Goal: Communication & Community: Participate in discussion

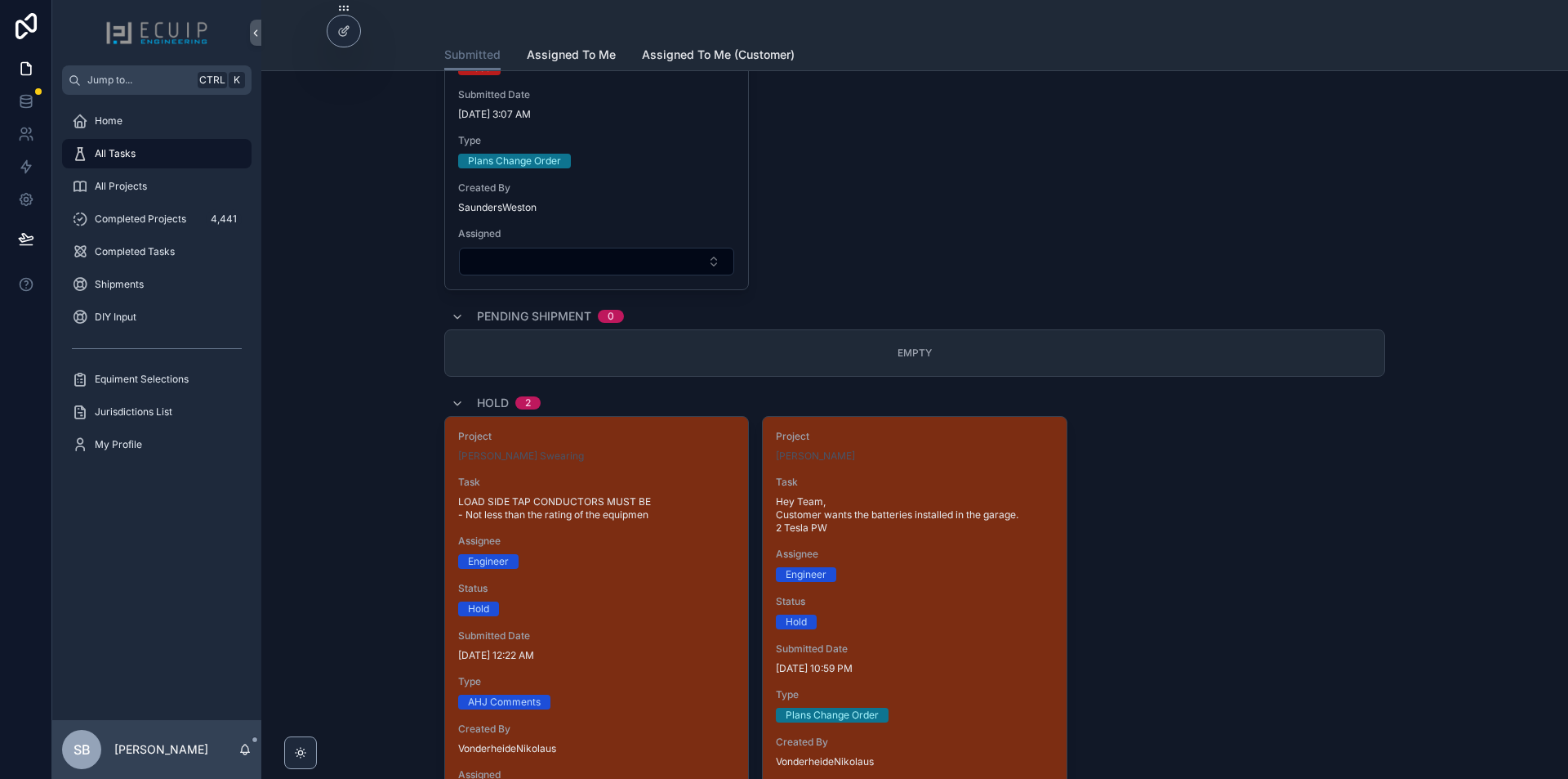
scroll to position [4491, 0]
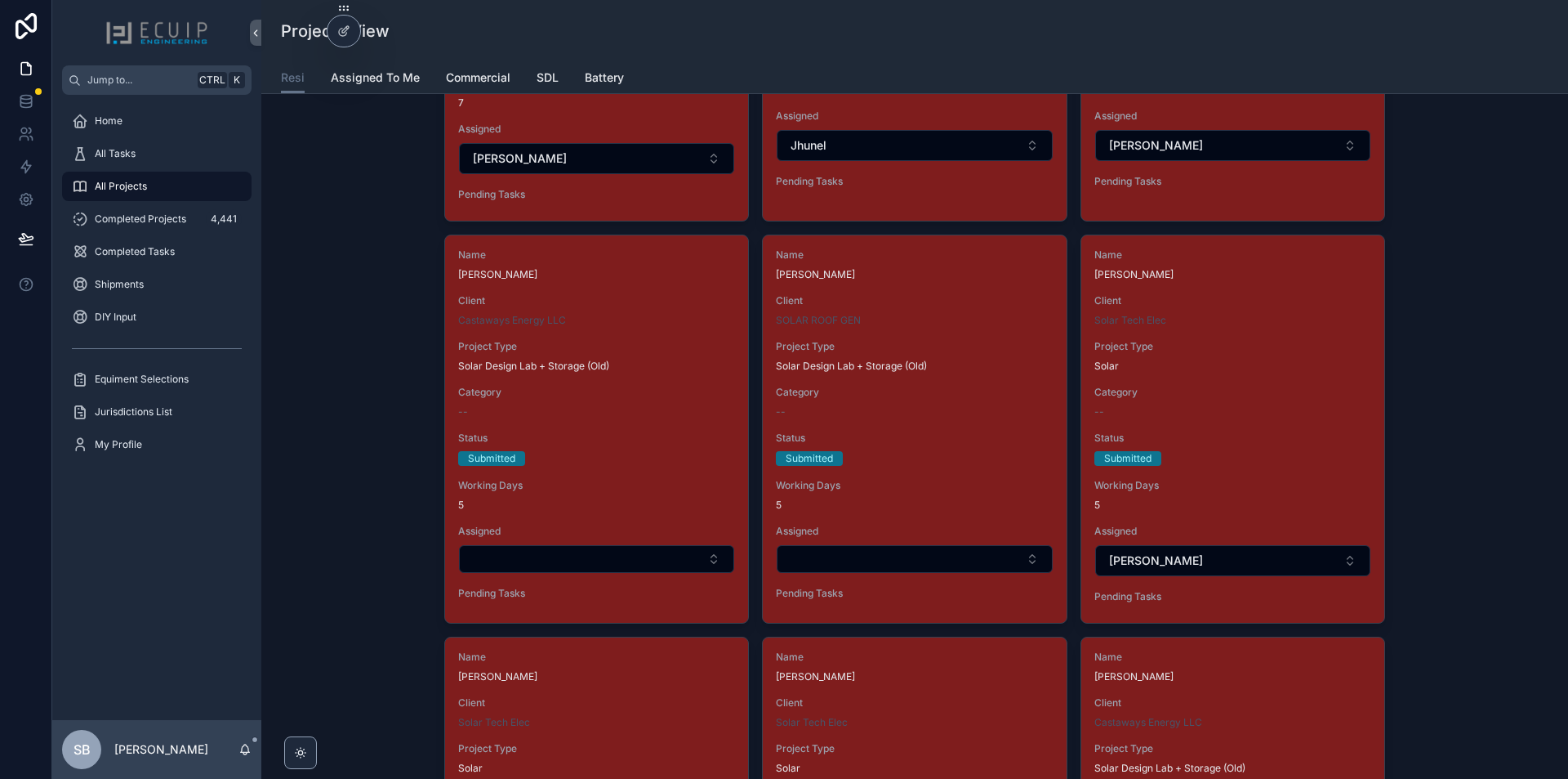
scroll to position [82, 0]
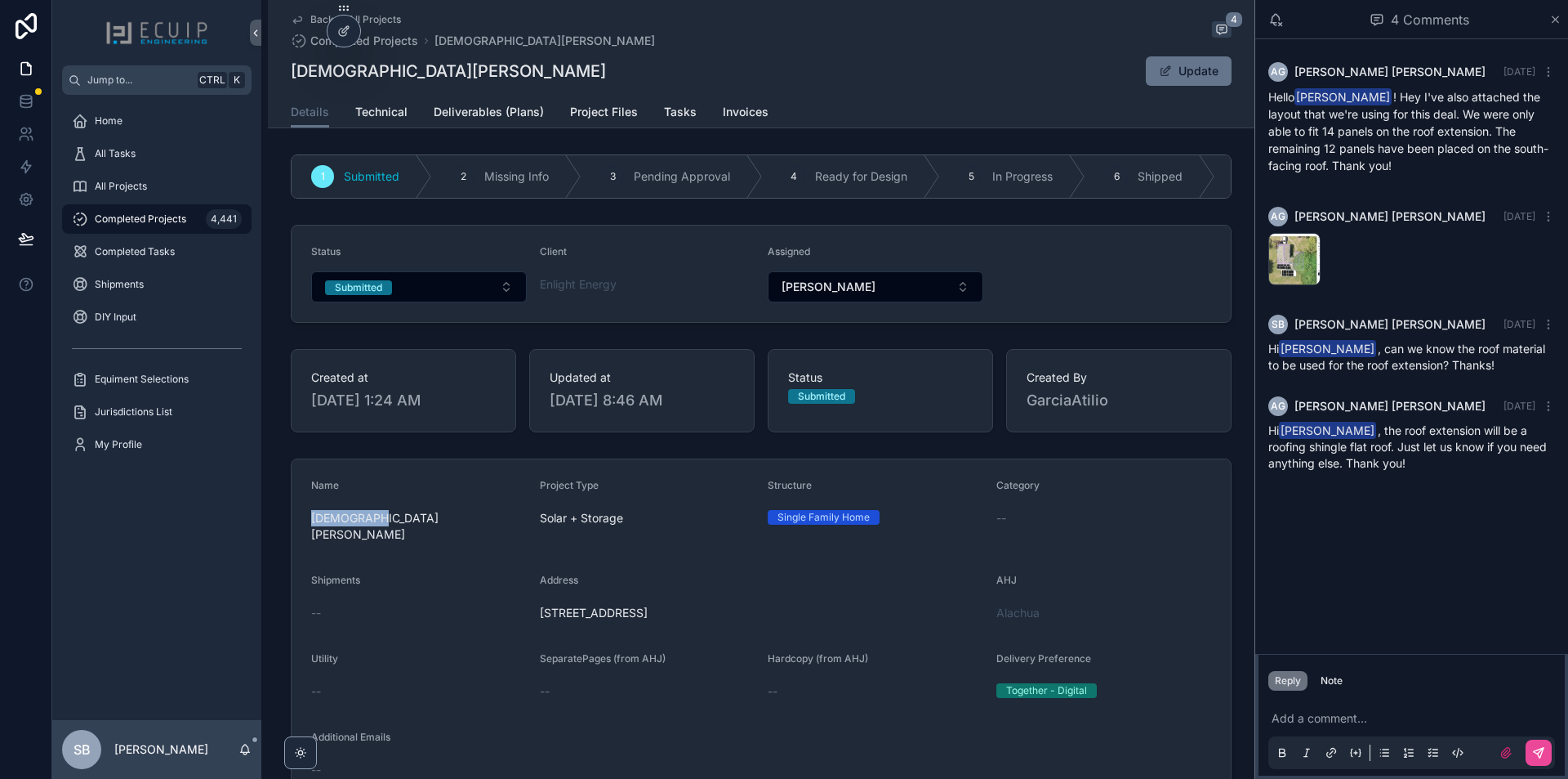
drag, startPoint x: 377, startPoint y: 520, endPoint x: 304, endPoint y: 528, distance: 73.4
click at [1327, 691] on div "Reply Note" at bounding box center [1412, 681] width 307 height 26
click at [1332, 690] on button "Note" at bounding box center [1332, 681] width 35 height 20
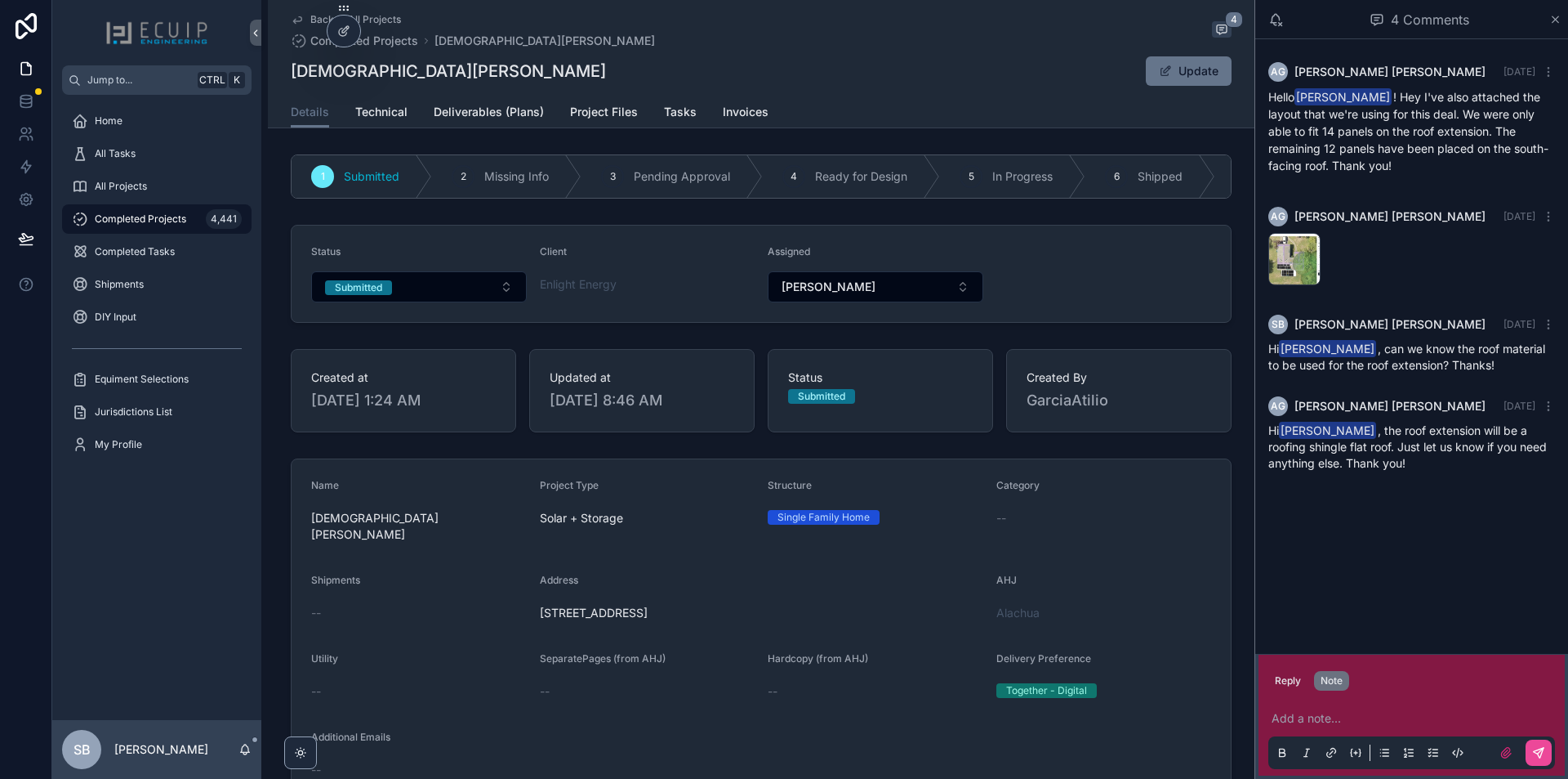
click at [1336, 706] on div "Add a note..." at bounding box center [1412, 734] width 286 height 68
click at [1331, 719] on p "scrollable content" at bounding box center [1414, 718] width 286 height 16
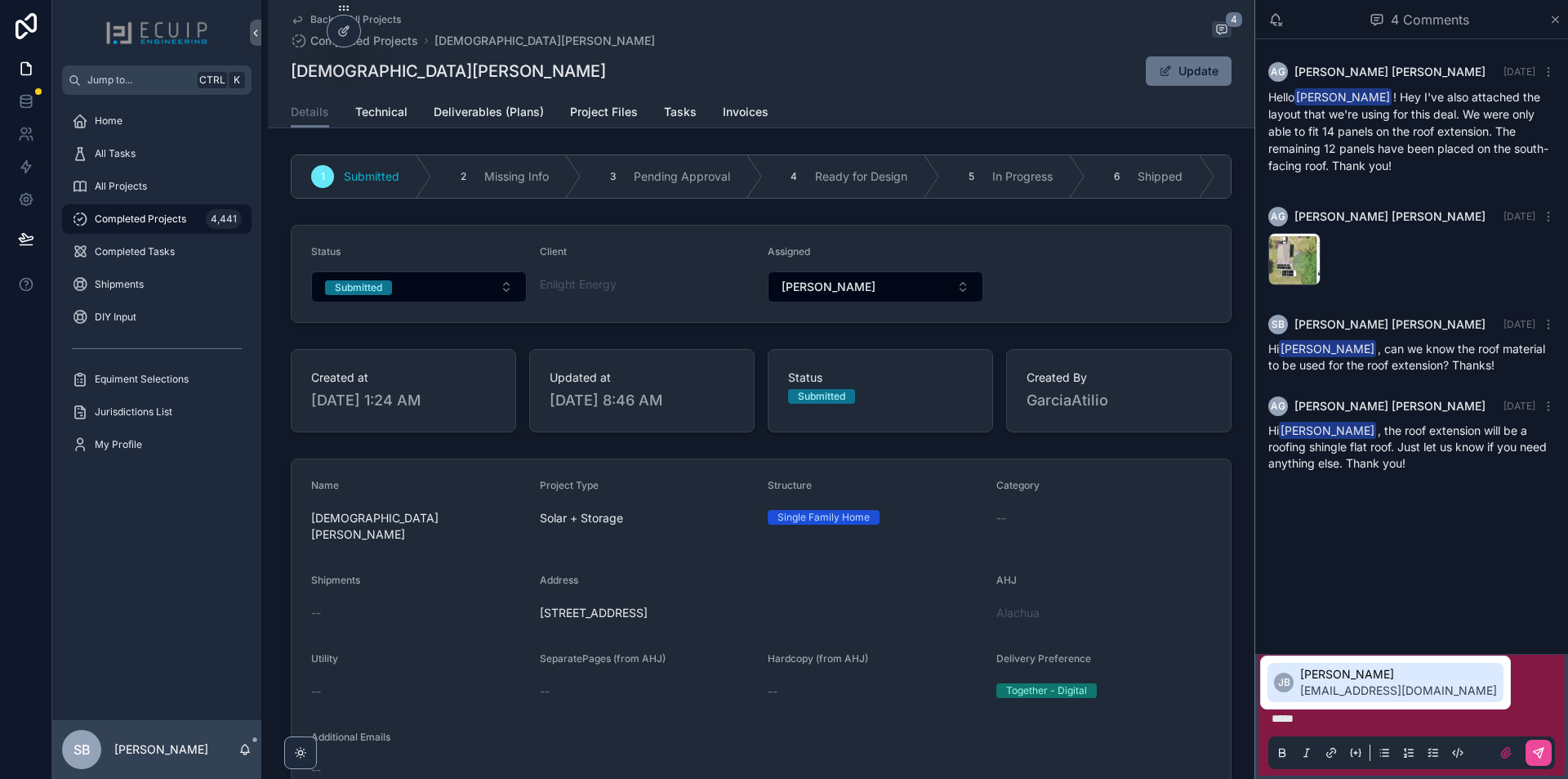
click at [1305, 682] on span "[PERSON_NAME]" at bounding box center [1399, 674] width 196 height 16
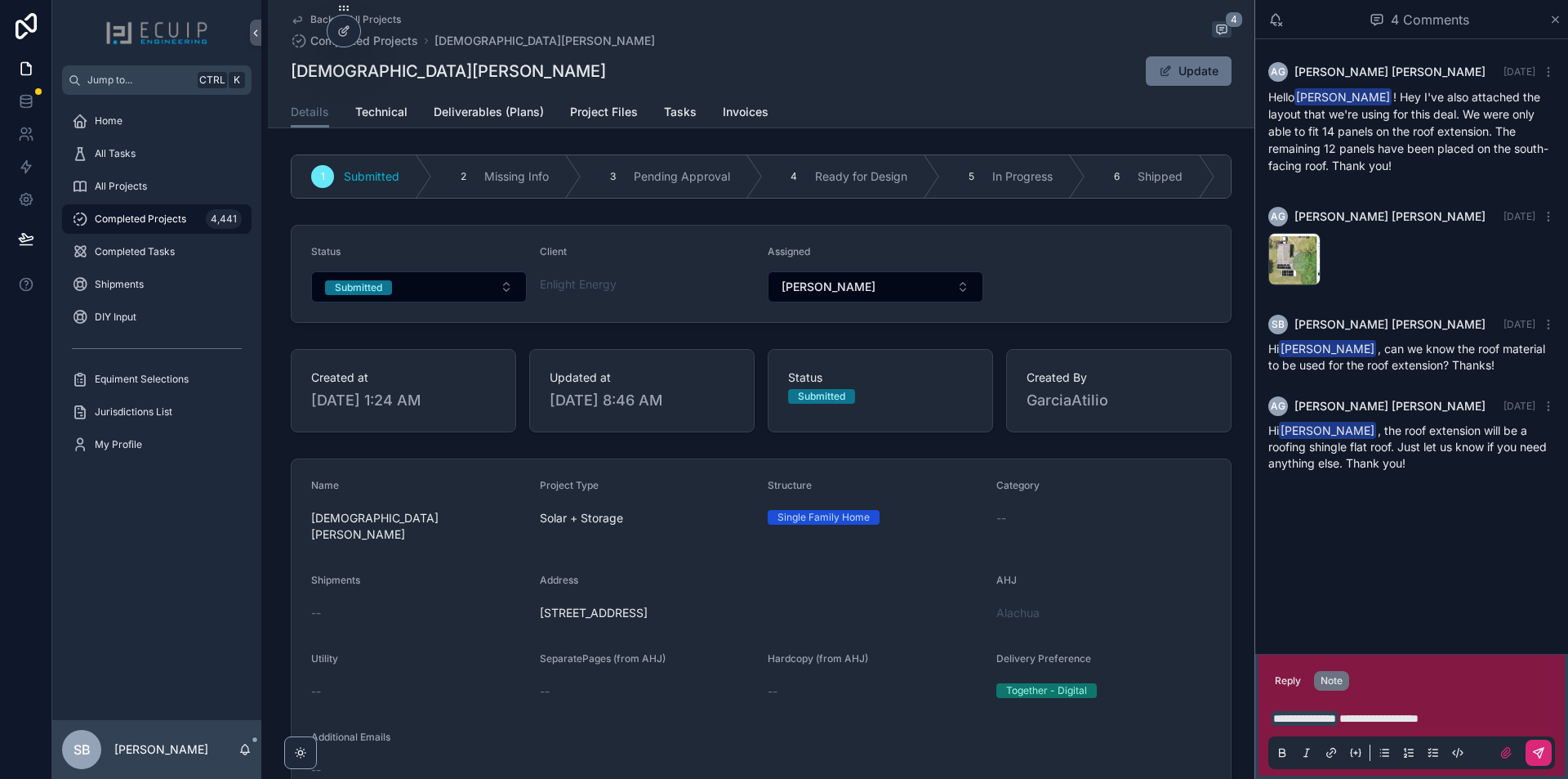
click at [1535, 754] on icon "scrollable content" at bounding box center [1539, 753] width 13 height 13
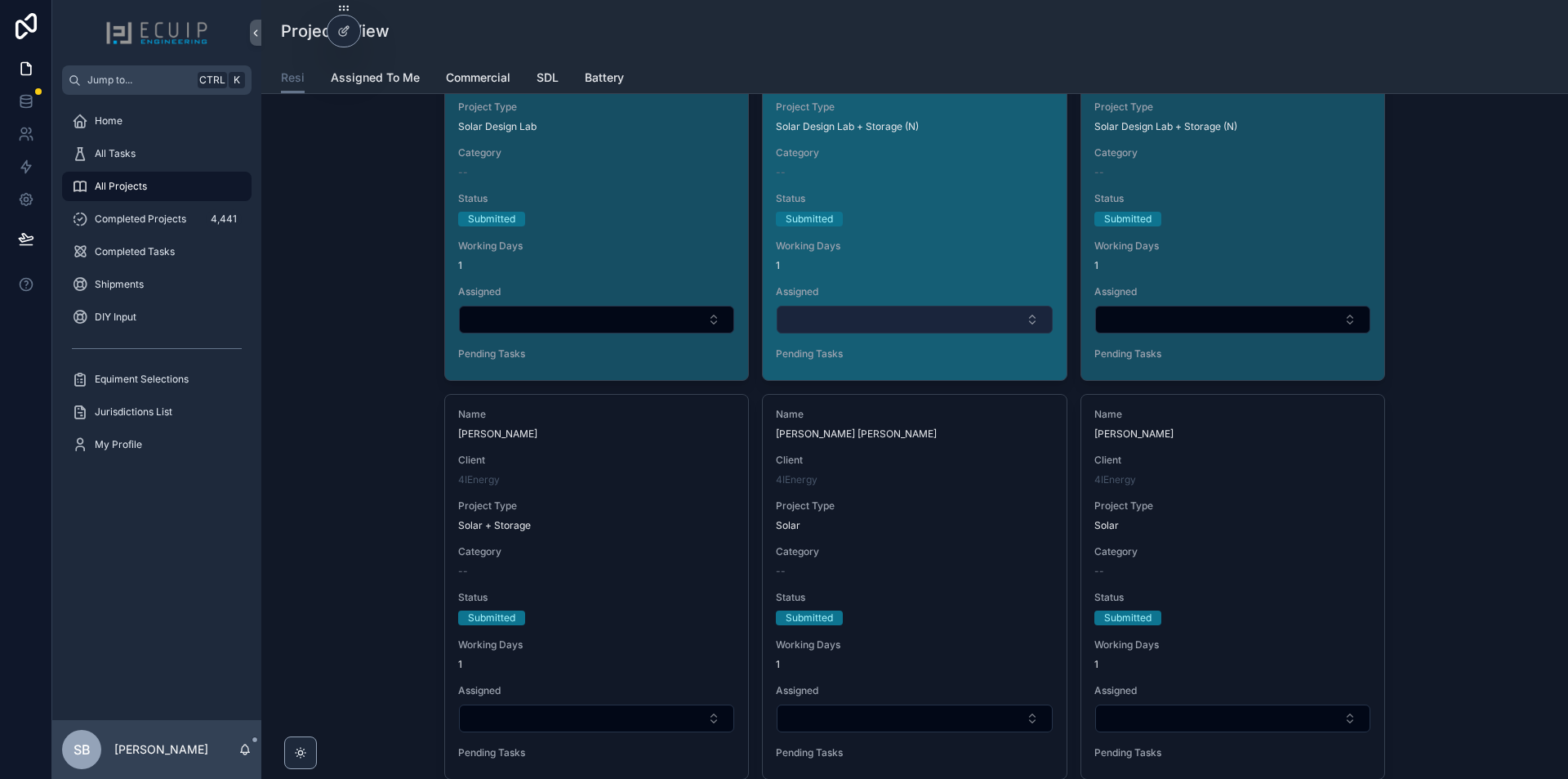
scroll to position [2697, 0]
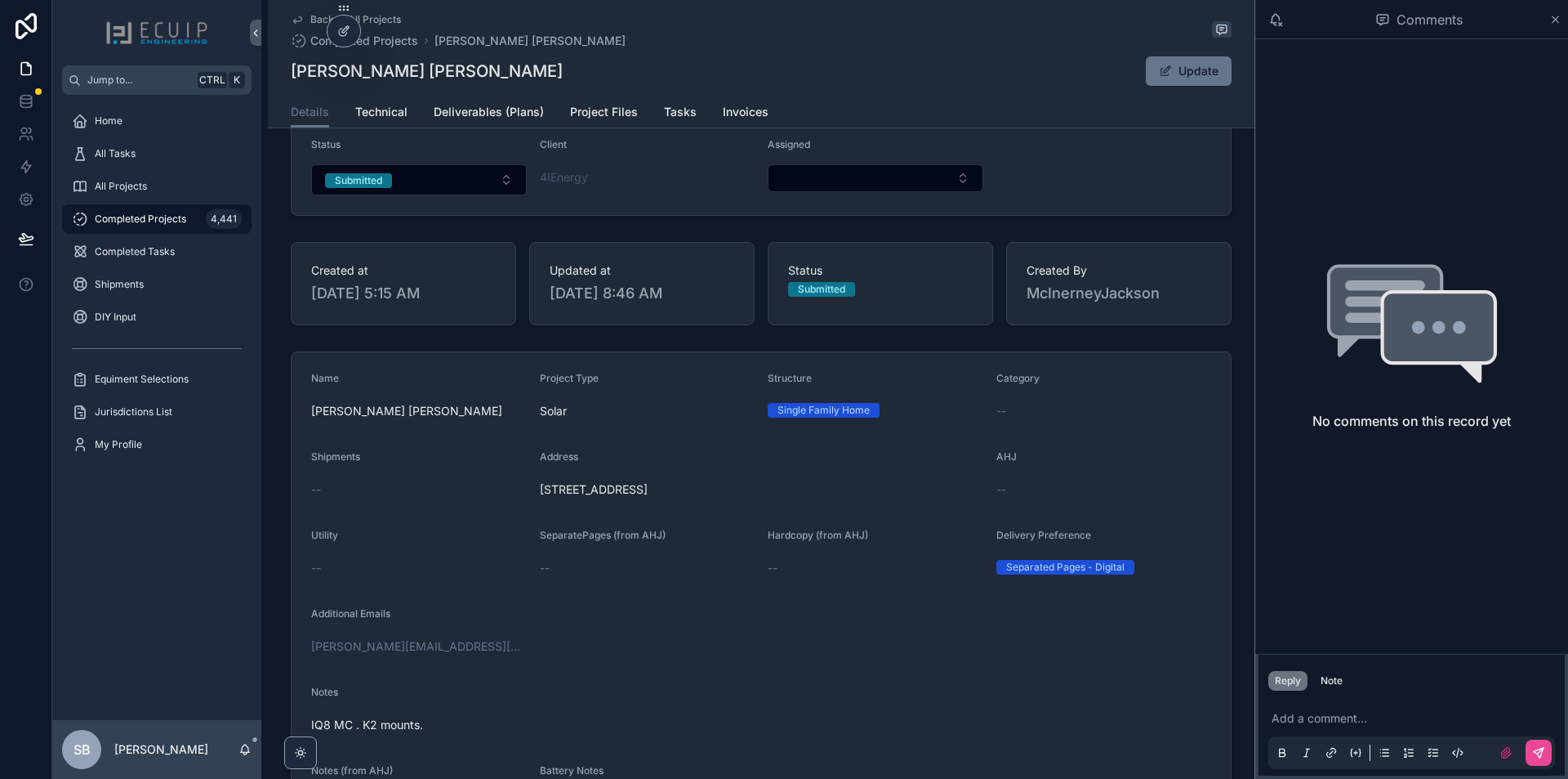
scroll to position [327, 0]
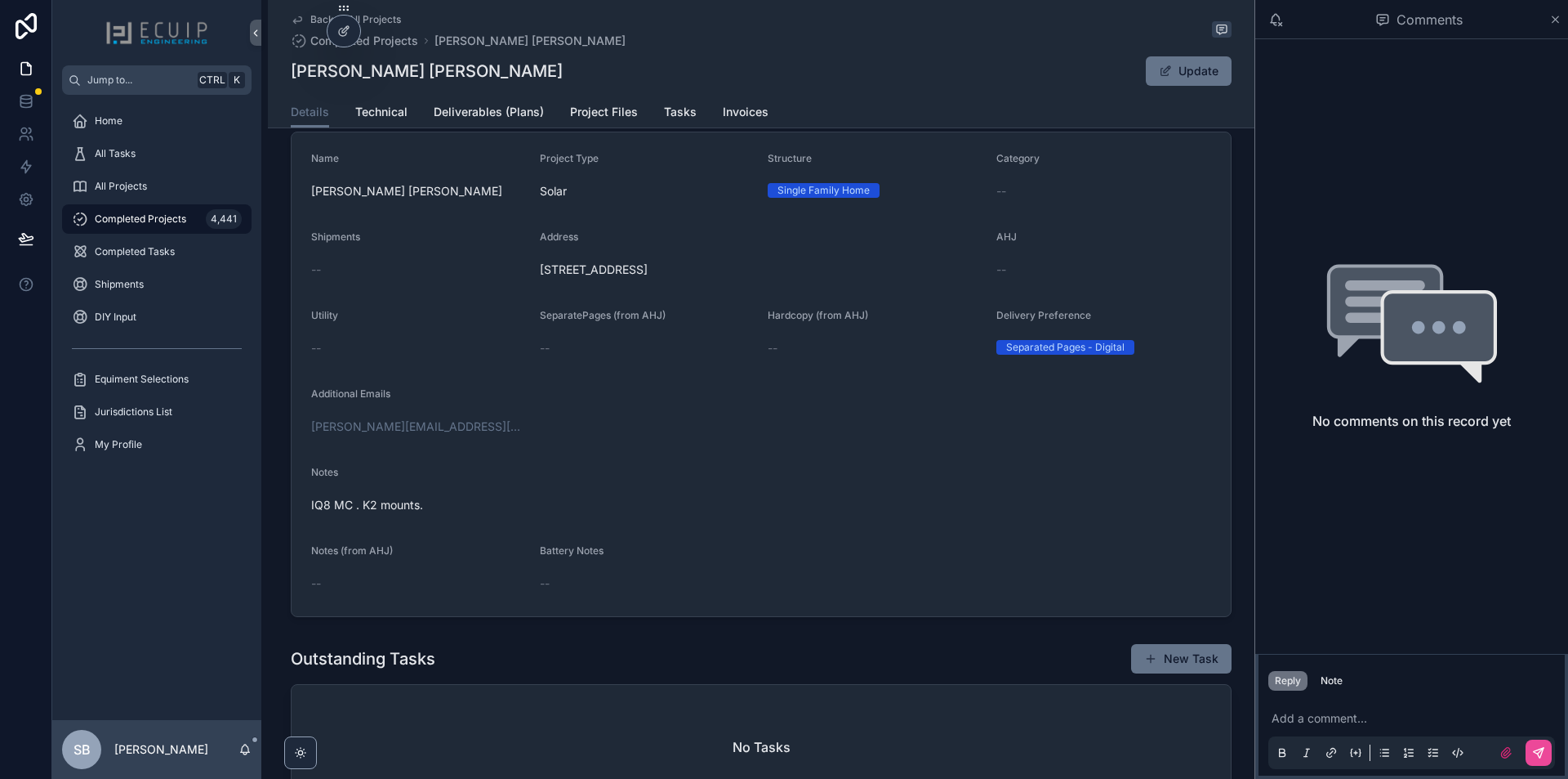
drag, startPoint x: 814, startPoint y: 277, endPoint x: 541, endPoint y: 281, distance: 273.0
click at [540, 278] on span "[STREET_ADDRESS]" at bounding box center [762, 269] width 444 height 16
copy span "[STREET_ADDRESS]"
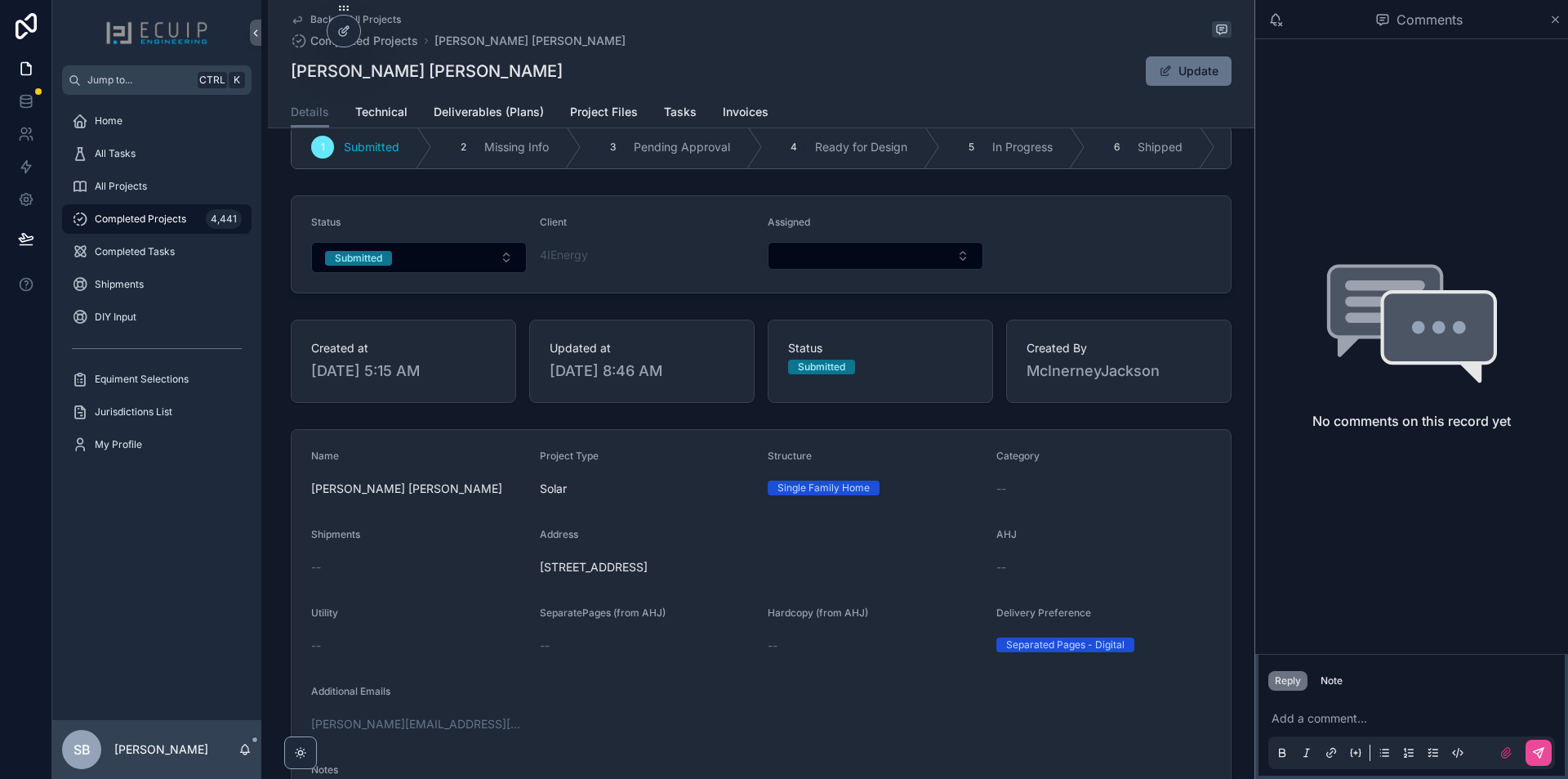
scroll to position [0, 0]
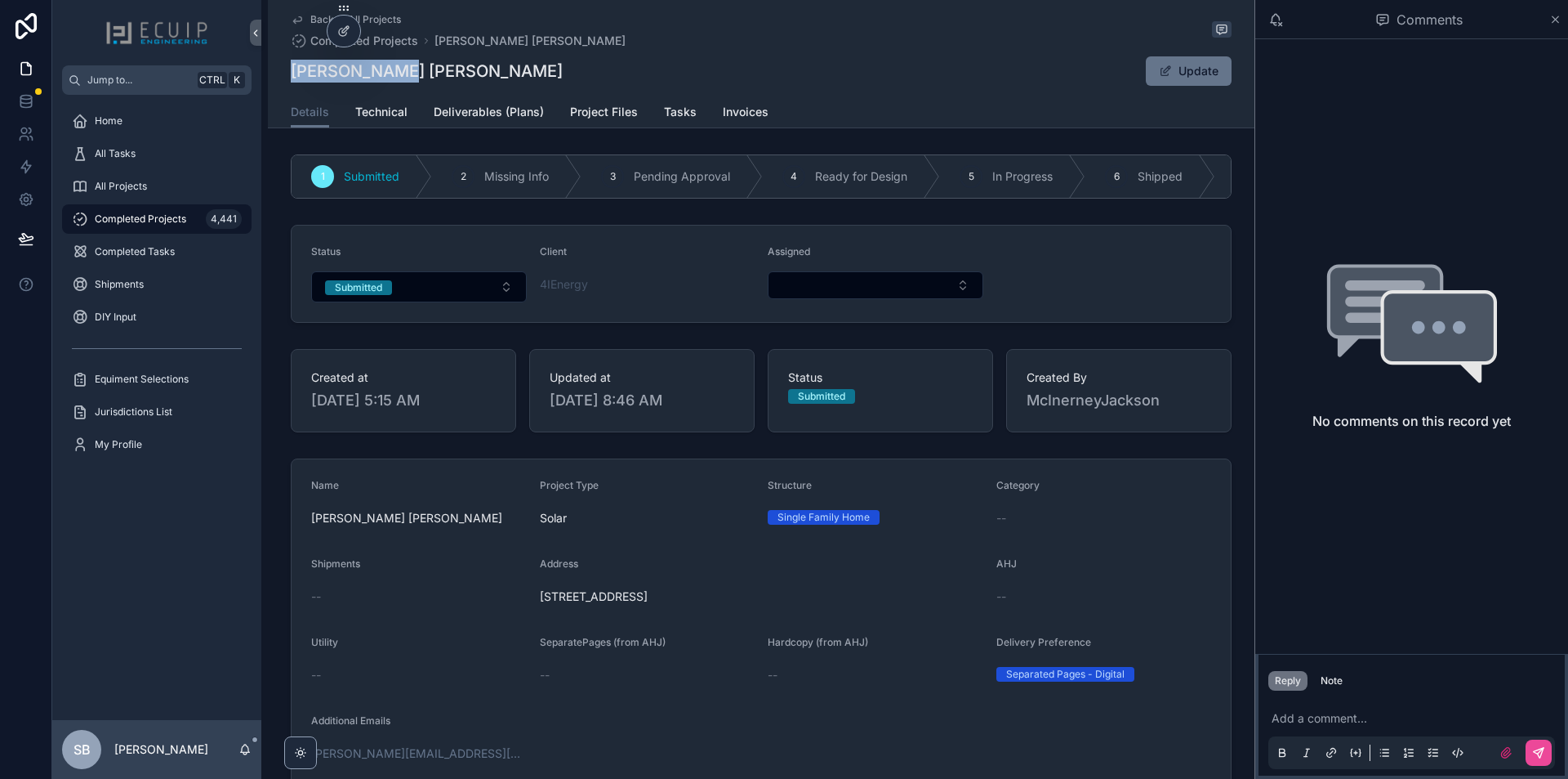
drag, startPoint x: 421, startPoint y: 80, endPoint x: 286, endPoint y: 78, distance: 135.0
click at [291, 78] on div "[PERSON_NAME] [PERSON_NAME] Update" at bounding box center [761, 71] width 941 height 31
copy h1 "[PERSON_NAME] [PERSON_NAME]"
click at [384, 99] on link "Technical" at bounding box center [381, 114] width 52 height 33
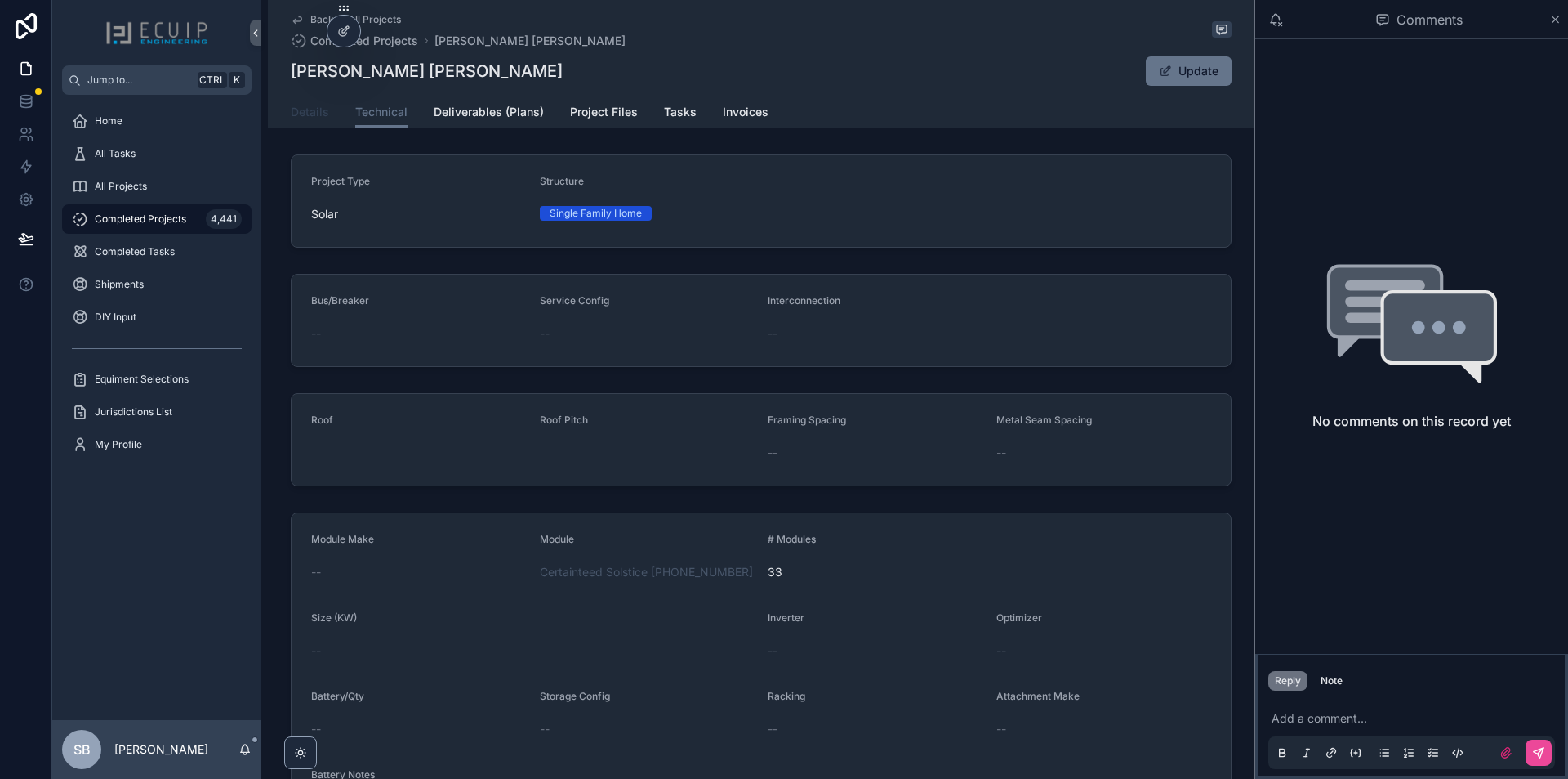
click at [300, 114] on span "Details" at bounding box center [310, 112] width 38 height 16
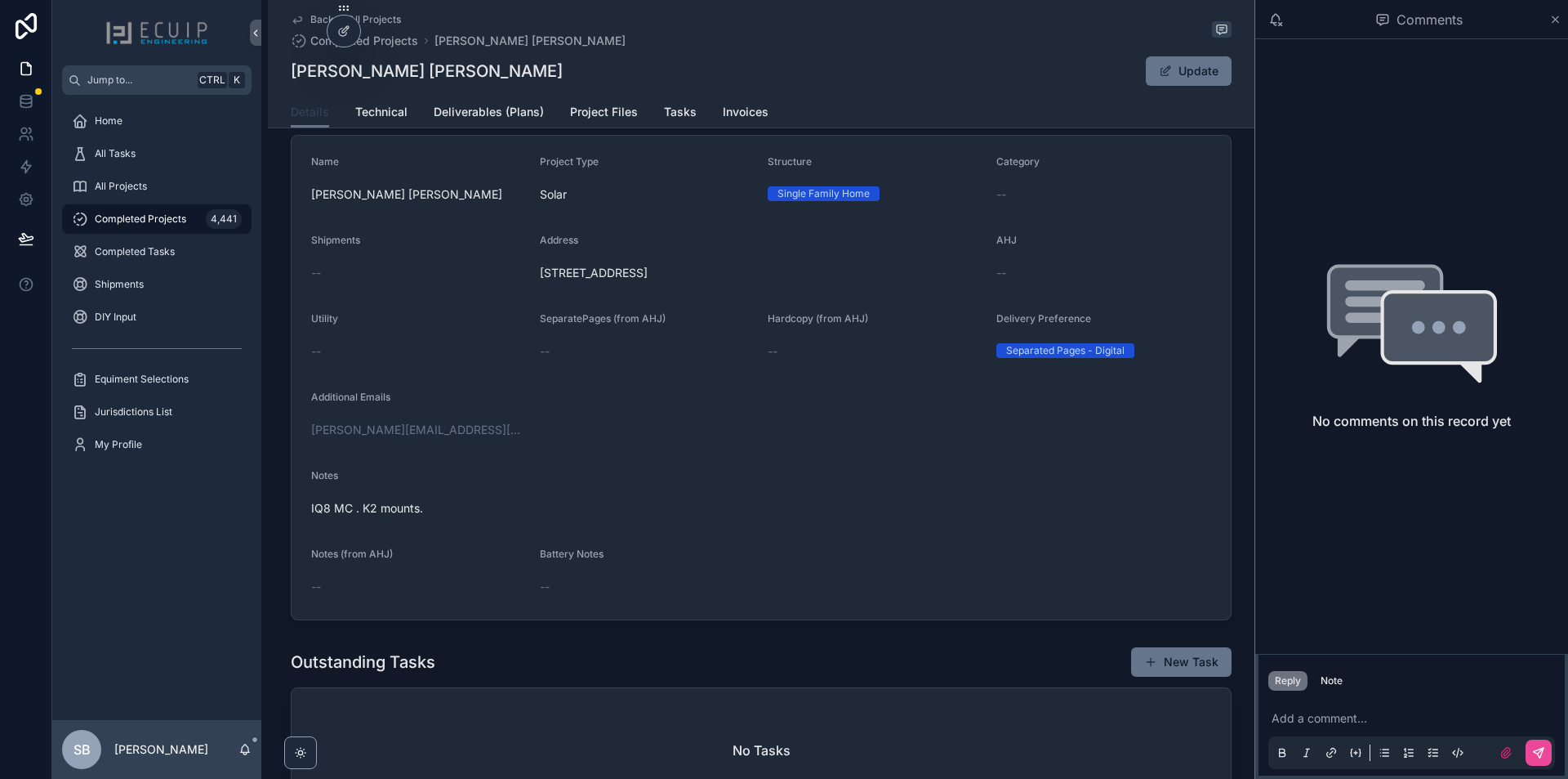
scroll to position [327, 0]
click at [573, 113] on span "Project Files" at bounding box center [604, 112] width 68 height 16
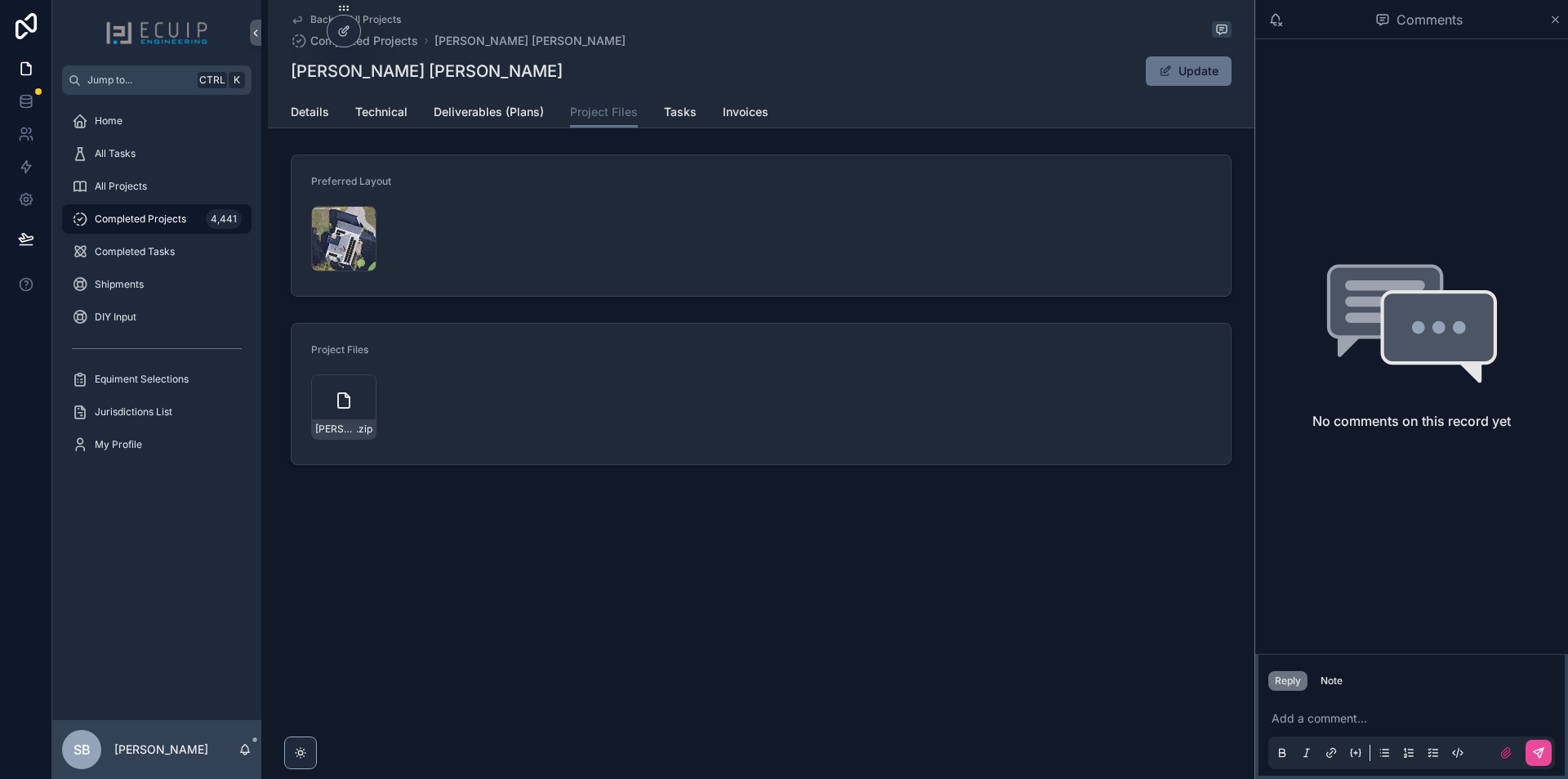
drag, startPoint x: 340, startPoint y: 399, endPoint x: 504, endPoint y: 307, distance: 188.0
click at [507, 306] on div "Preferred Layout Stan-Mathew-design .PNG Project Files Stan-Matthew .zip" at bounding box center [761, 310] width 987 height 324
click at [367, 258] on span ".PNG" at bounding box center [361, 260] width 24 height 13
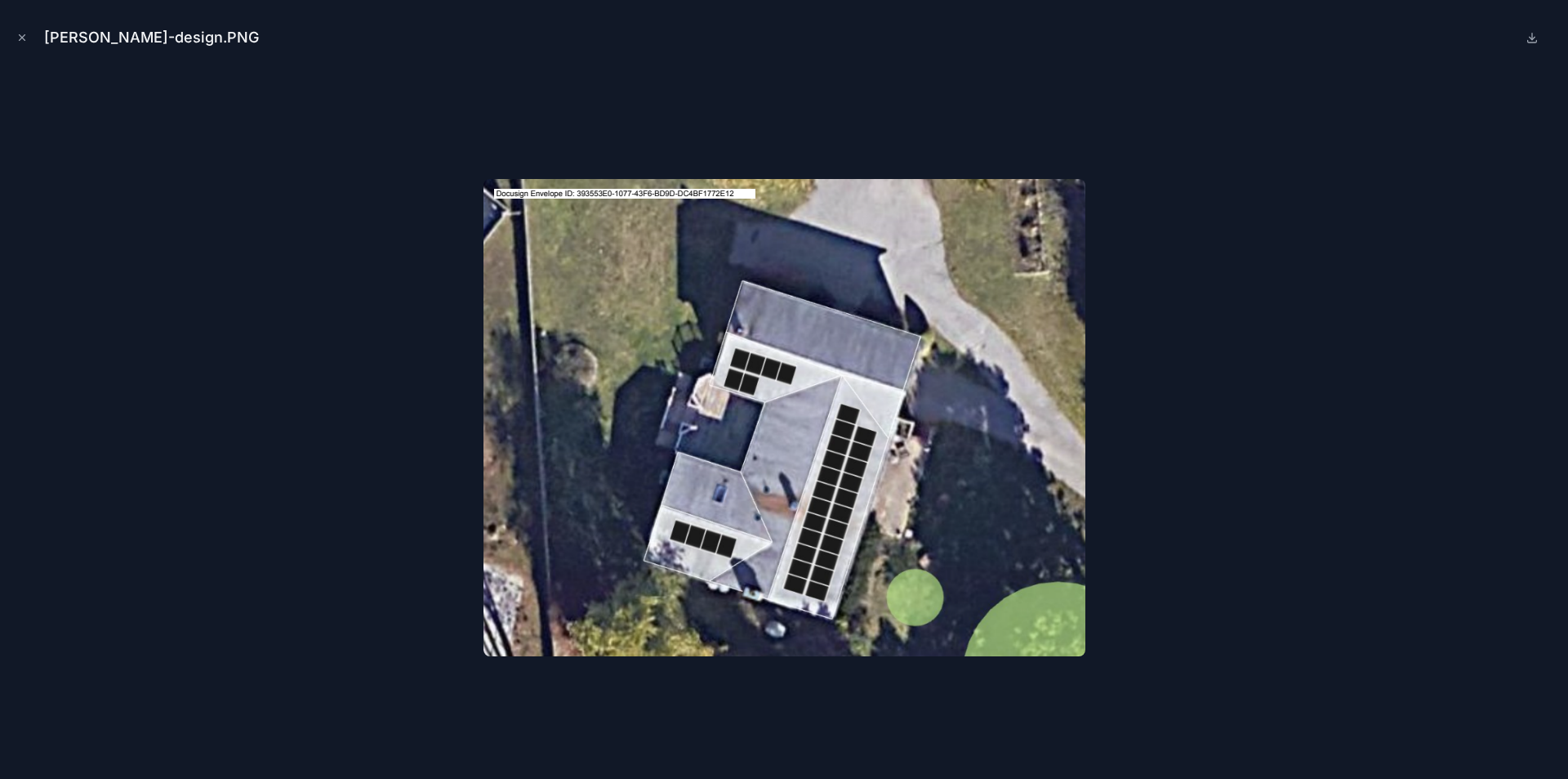
click at [22, 38] on icon "Close modal" at bounding box center [22, 37] width 12 height 12
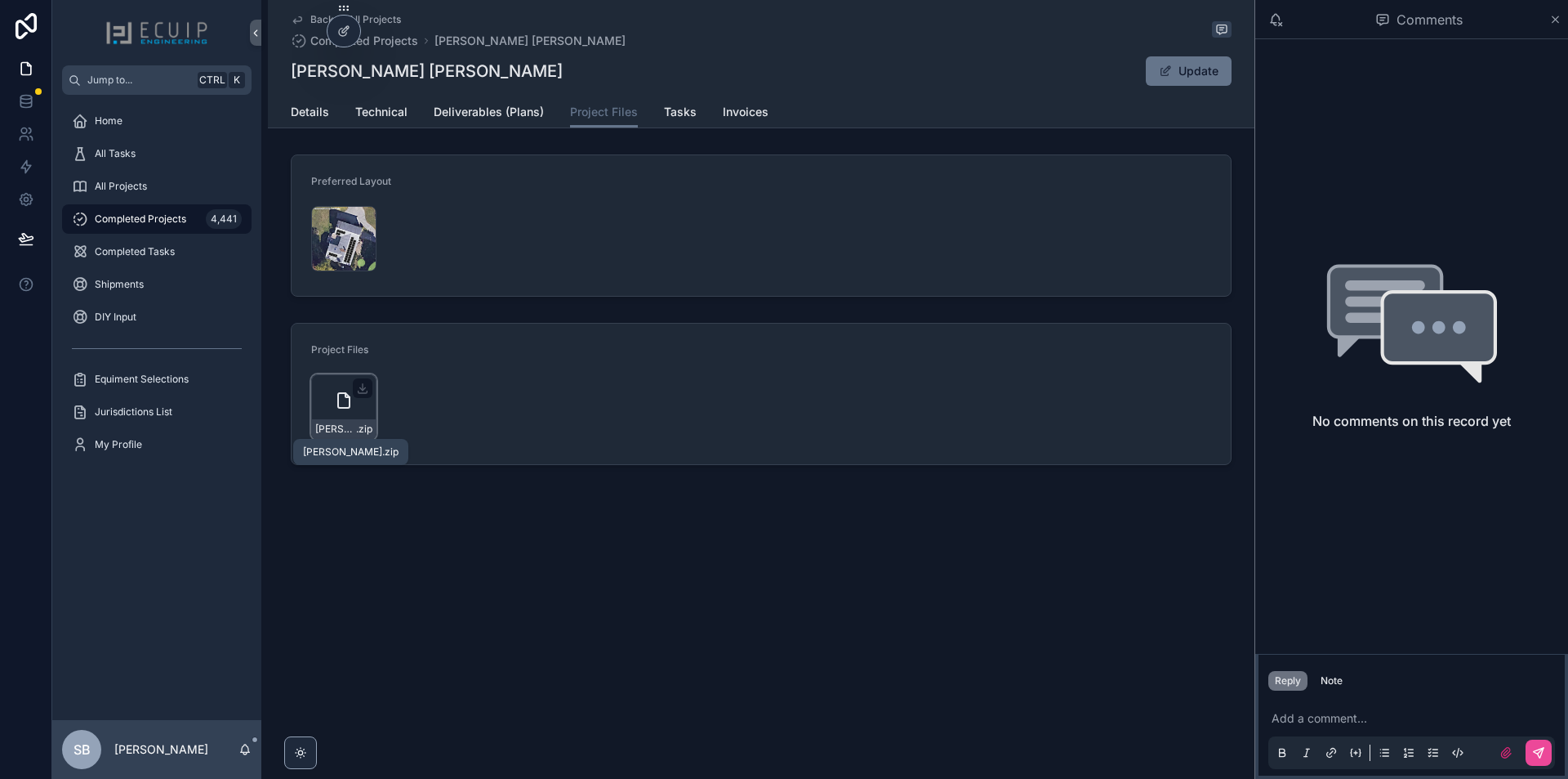
drag, startPoint x: 348, startPoint y: 419, endPoint x: 333, endPoint y: 429, distance: 18.0
click at [333, 429] on span "Stan-Matthew" at bounding box center [336, 429] width 41 height 13
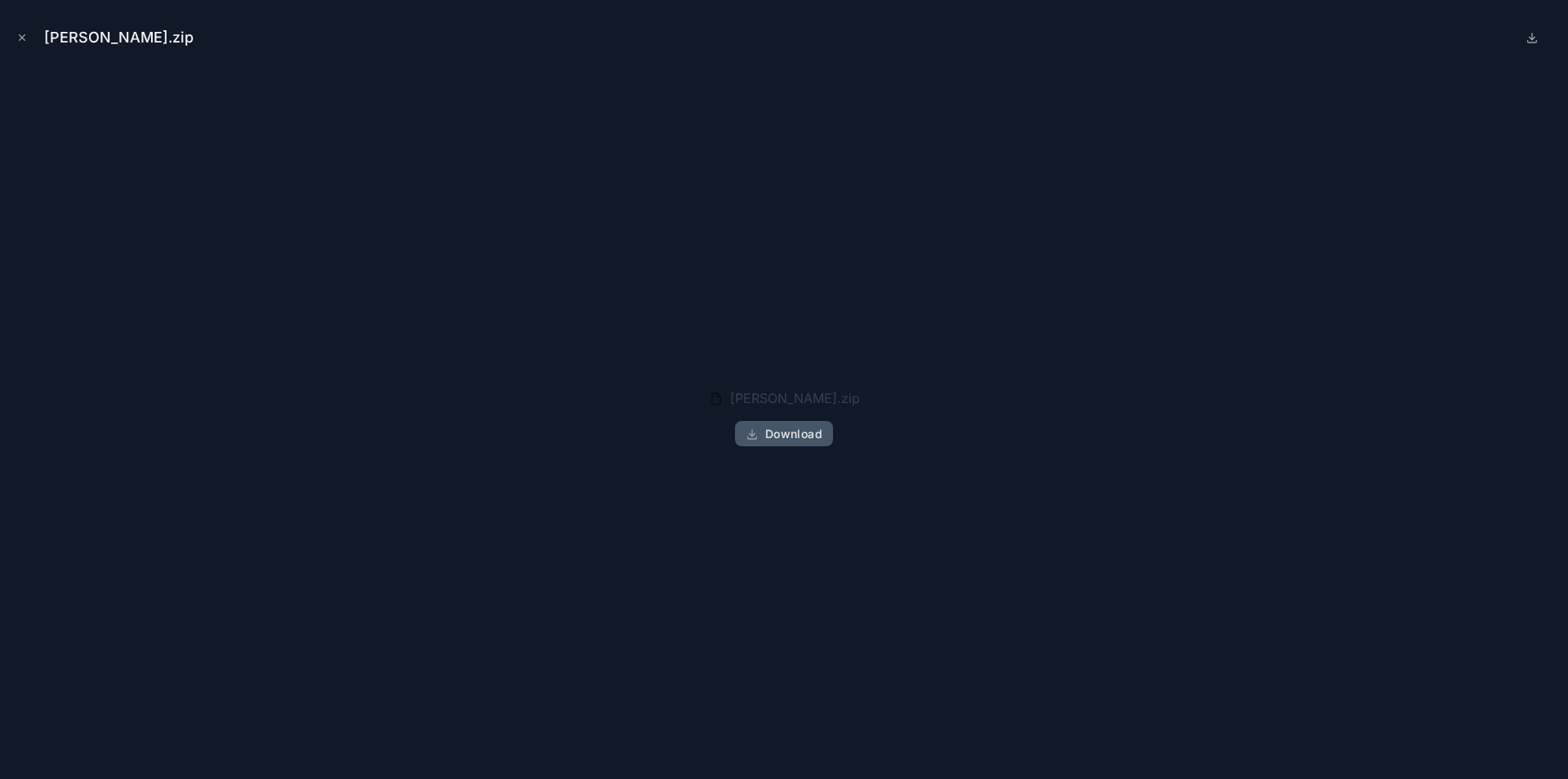
click at [830, 438] on button "Download" at bounding box center [784, 434] width 98 height 26
click at [797, 433] on span "Download" at bounding box center [794, 434] width 57 height 15
click at [776, 441] on button "Download" at bounding box center [784, 434] width 98 height 26
click at [777, 440] on span "Download" at bounding box center [794, 434] width 57 height 15
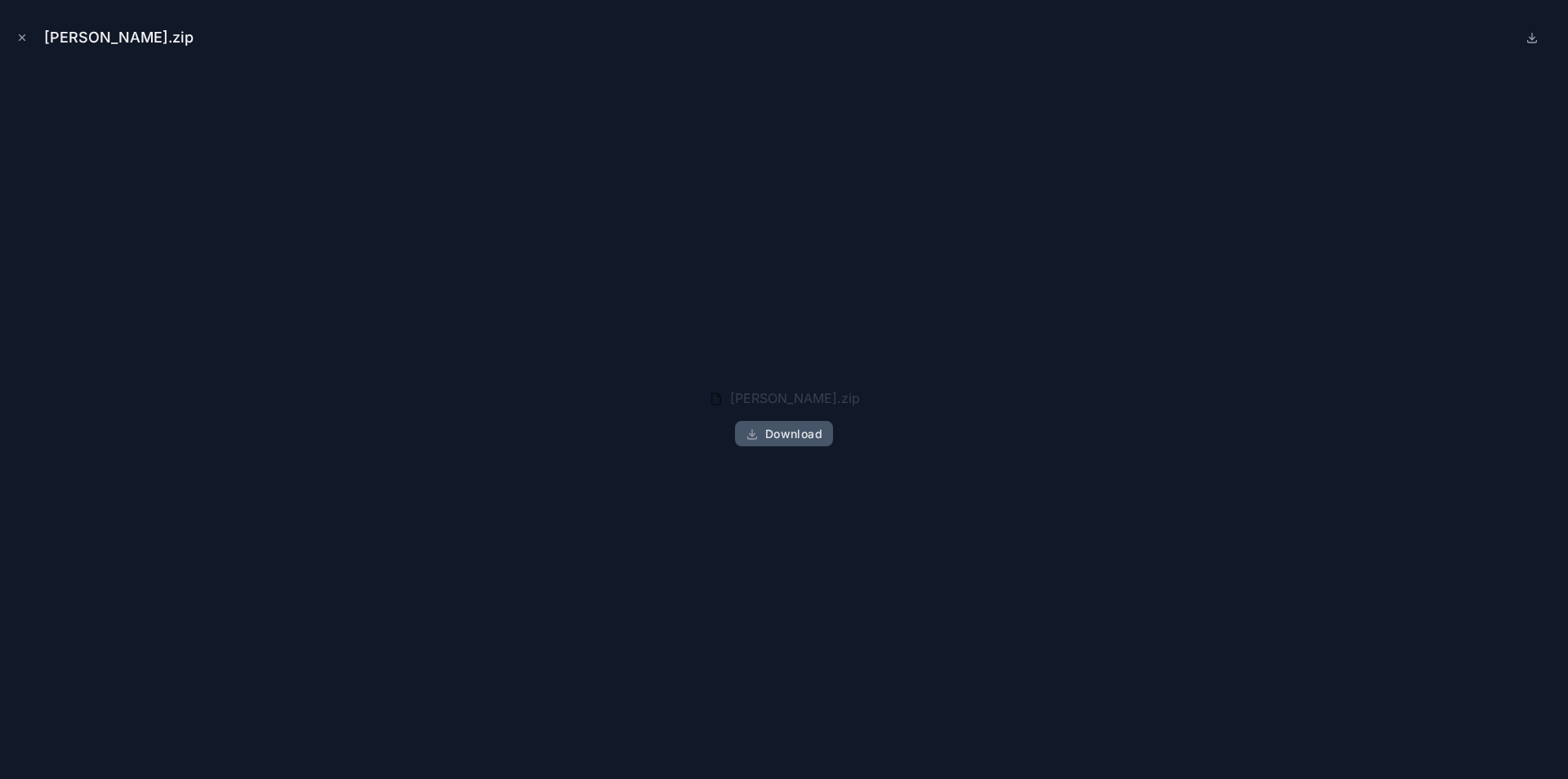
click at [777, 440] on span "Download" at bounding box center [794, 434] width 57 height 15
click at [791, 402] on span "Stan-Matthew.zip" at bounding box center [795, 398] width 130 height 16
click at [946, 445] on div "Stan-Matthew.zip Download" at bounding box center [784, 417] width 1543 height 697
click at [800, 451] on div "Stan-Matthew.zip Download" at bounding box center [785, 417] width 151 height 72
click at [813, 433] on span "Download" at bounding box center [794, 434] width 57 height 15
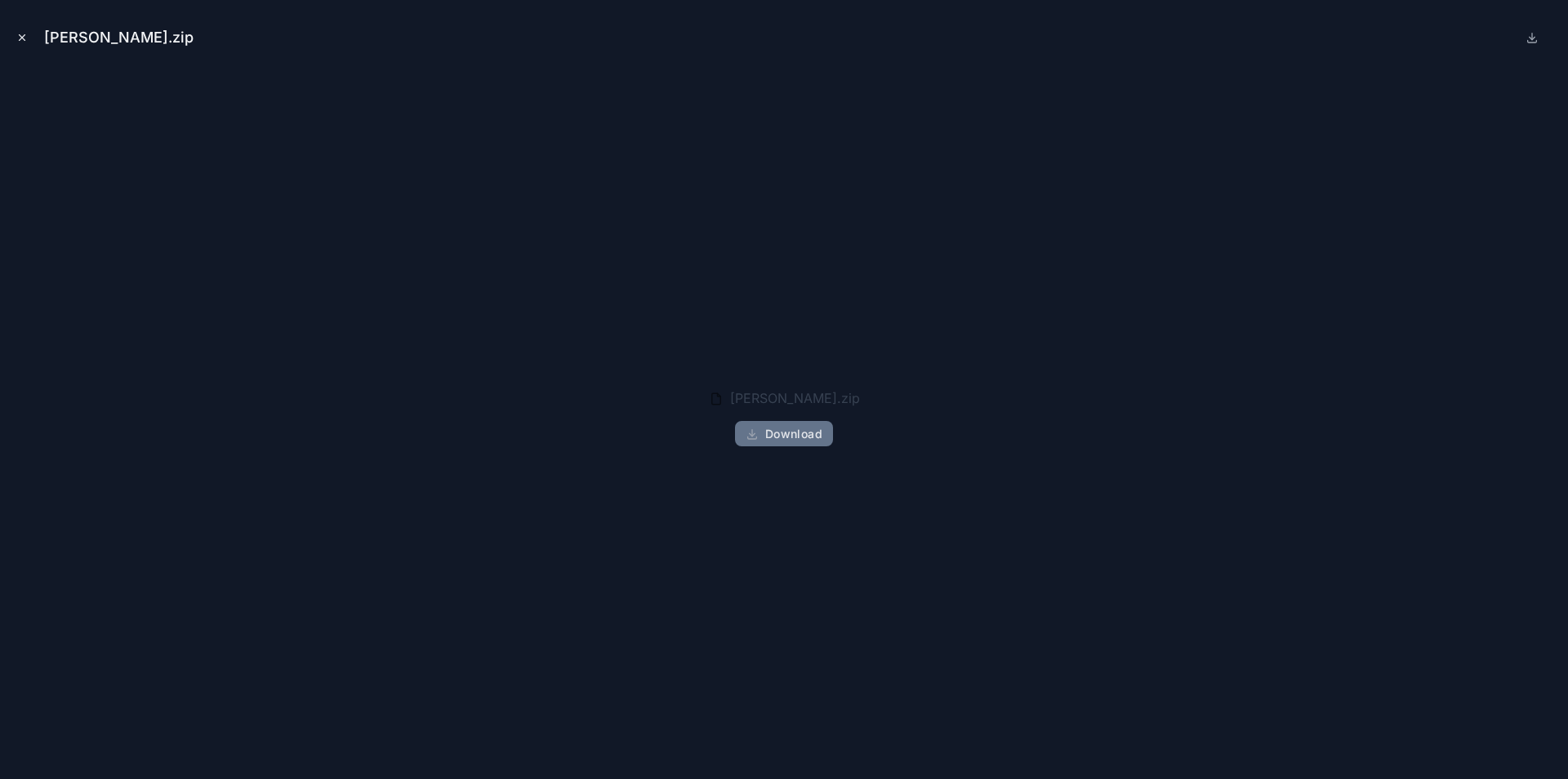
click at [25, 42] on icon "Close modal" at bounding box center [22, 37] width 12 height 12
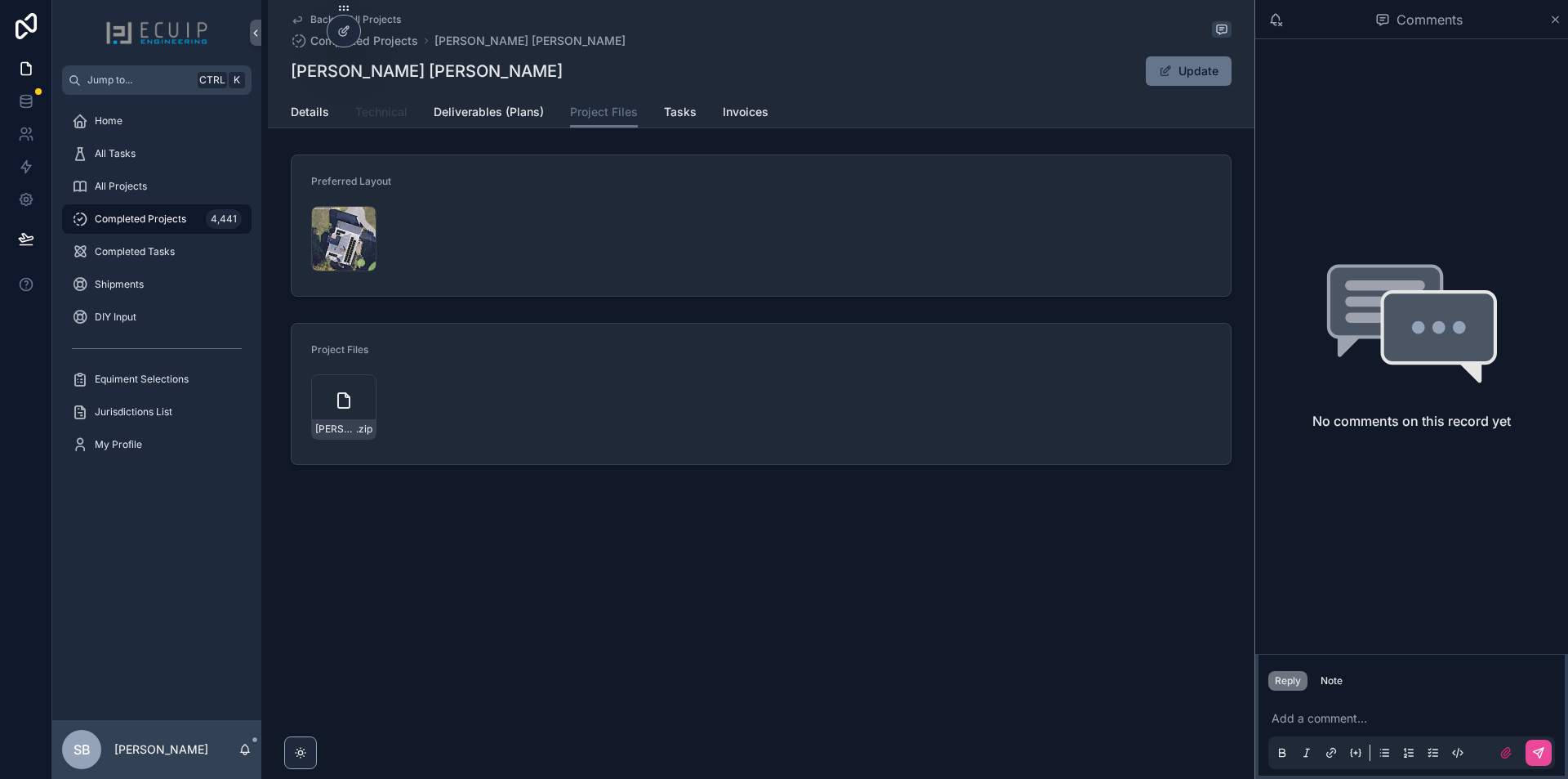
click at [396, 113] on span "Technical" at bounding box center [381, 112] width 52 height 16
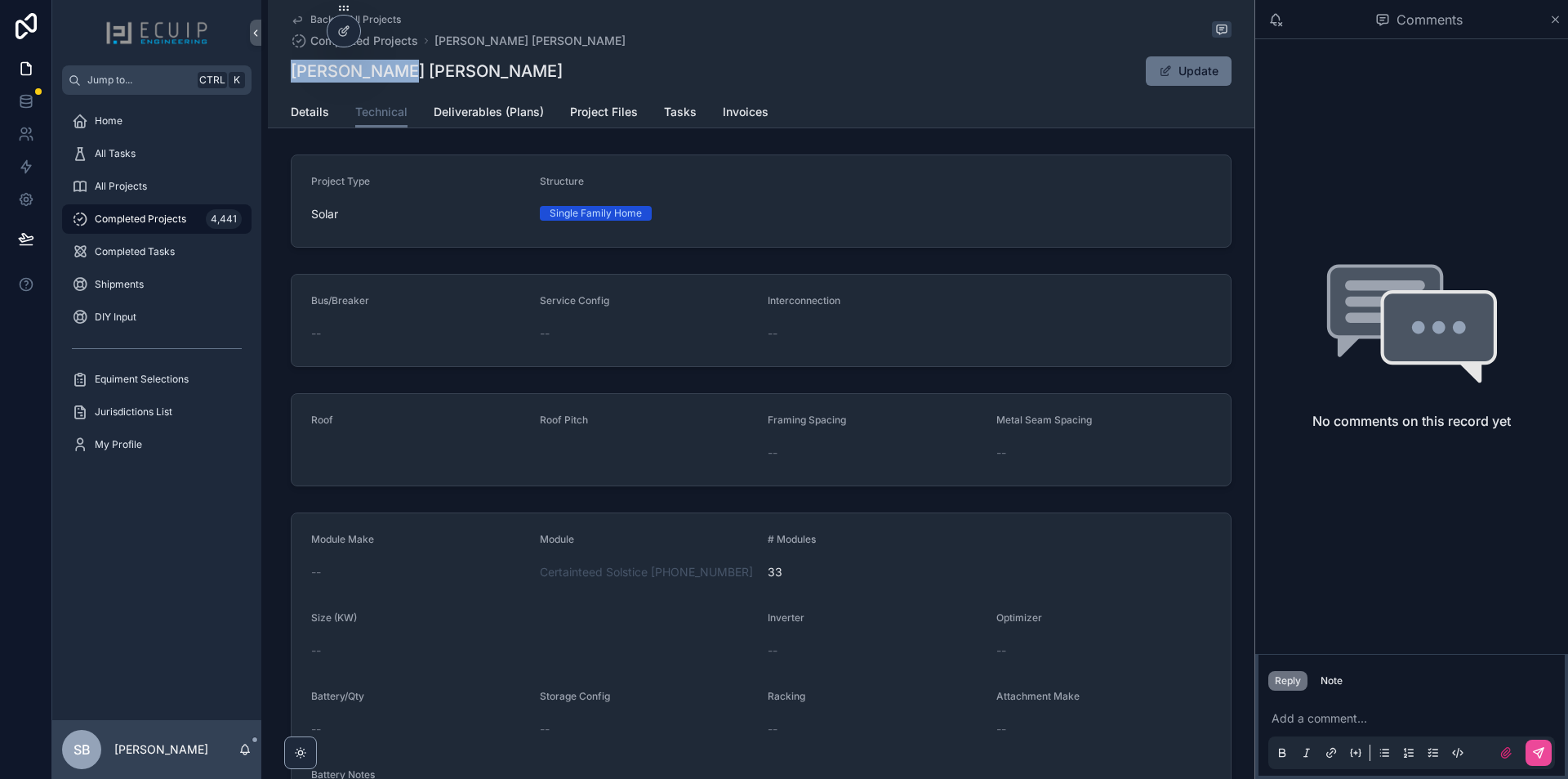
drag, startPoint x: 405, startPoint y: 72, endPoint x: 275, endPoint y: 76, distance: 130.1
click at [275, 76] on div "Back to All Projects Completed Projects Stan Matthew Stan Matthew Update Techni…" at bounding box center [761, 64] width 987 height 128
copy h1 "Stan Matthew"
drag, startPoint x: 309, startPoint y: 116, endPoint x: 427, endPoint y: 116, distance: 118.0
click at [309, 116] on span "Details" at bounding box center [310, 112] width 38 height 16
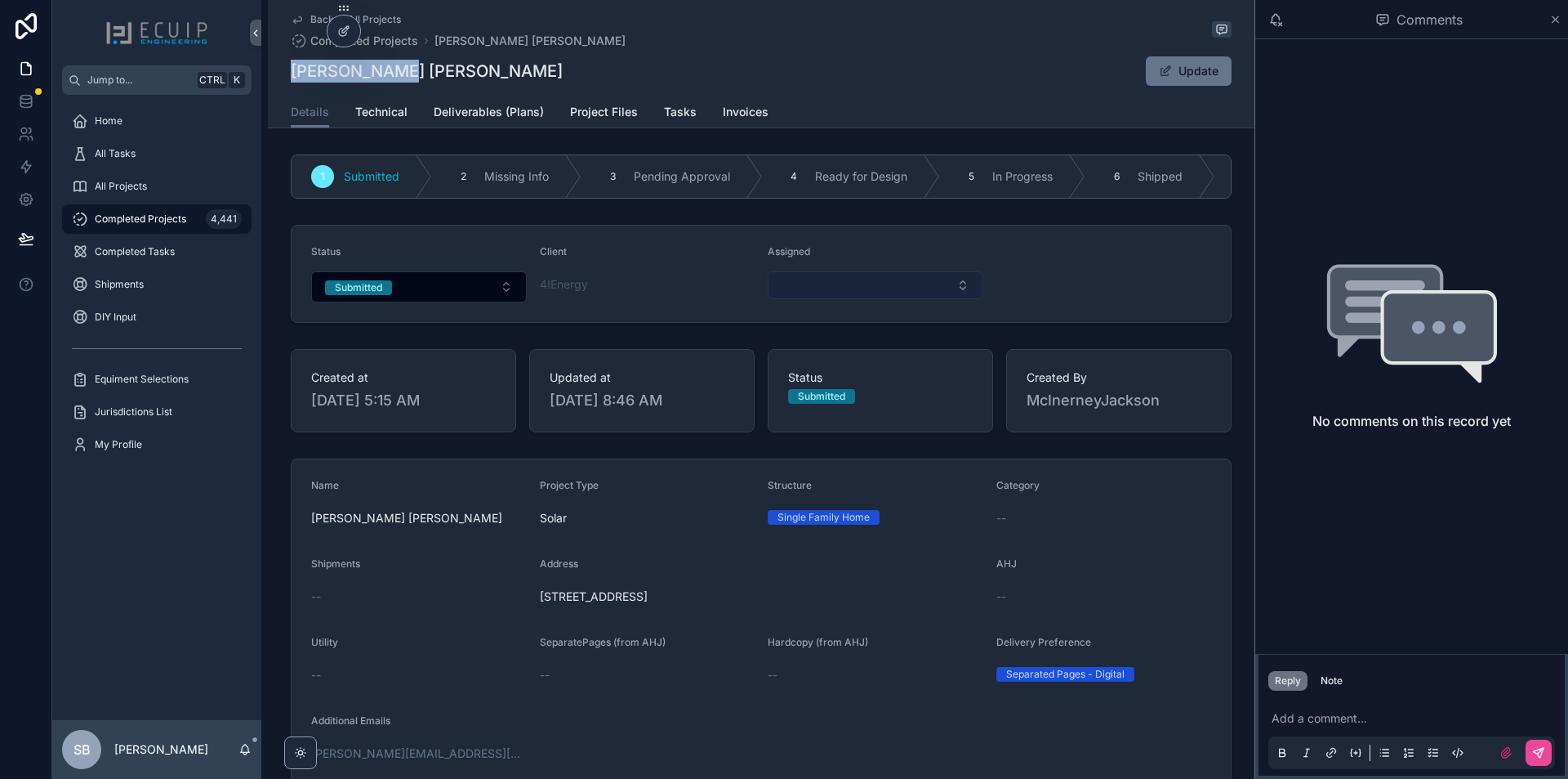
click at [879, 299] on button "Select Button" at bounding box center [875, 285] width 216 height 28
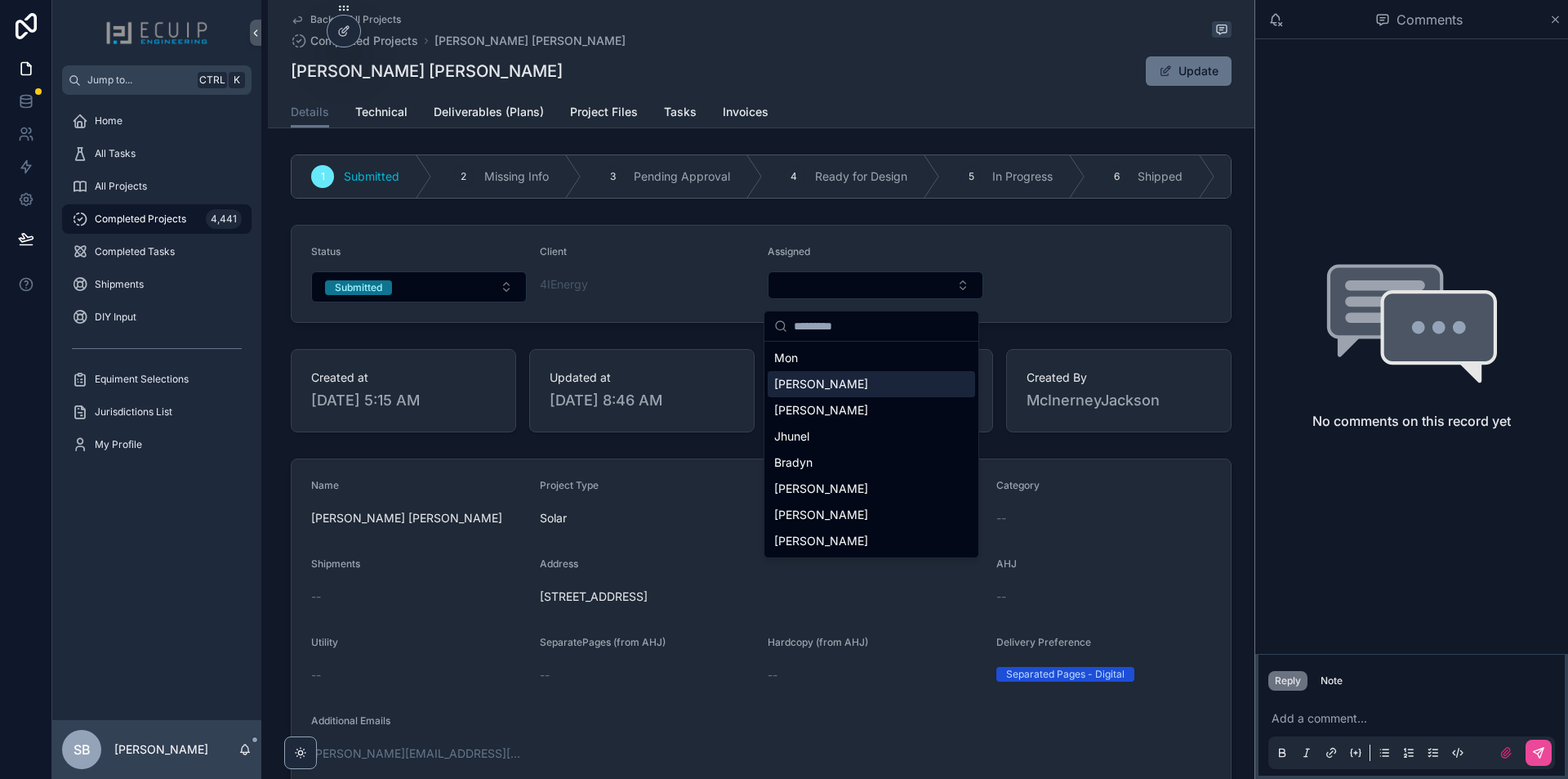
click at [844, 379] on div "[PERSON_NAME]" at bounding box center [871, 384] width 207 height 26
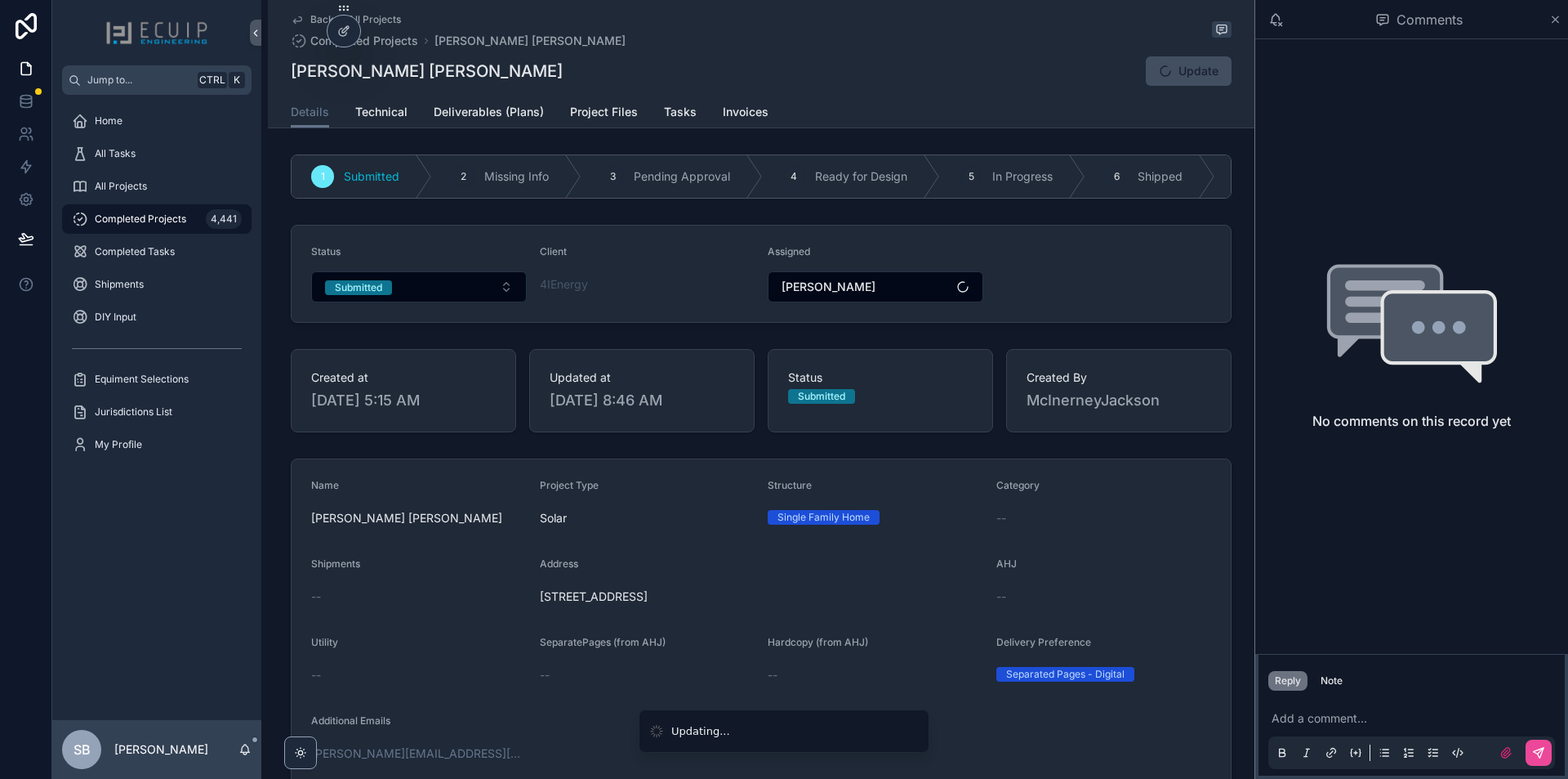
click at [1030, 307] on form "Status Submitted Client 4IEnergy Assigned Sherri" at bounding box center [761, 274] width 940 height 96
click at [1328, 686] on div "Note" at bounding box center [1332, 681] width 22 height 13
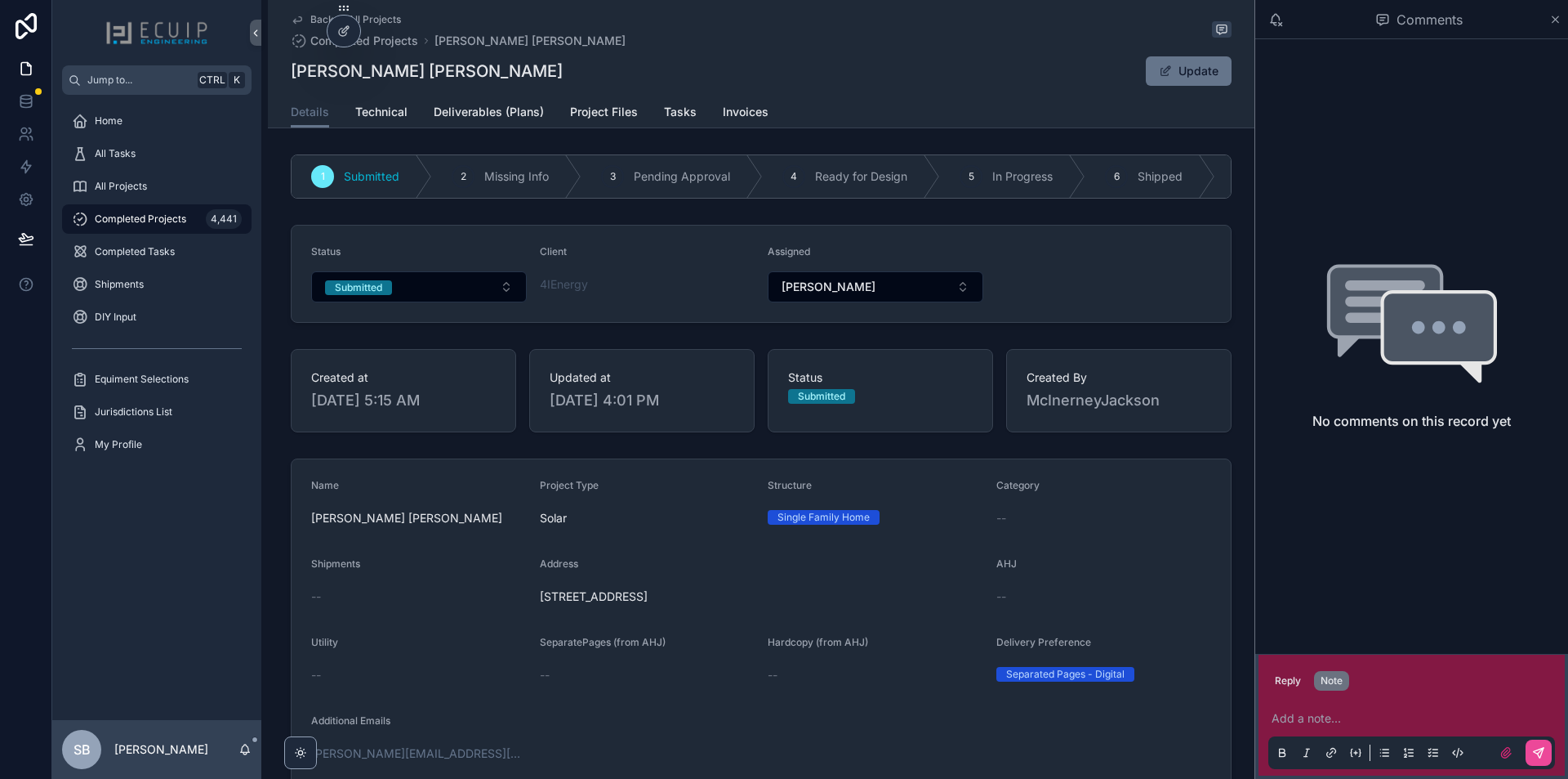
click at [1303, 710] on div "Add a note..." at bounding box center [1412, 734] width 286 height 68
click at [1299, 722] on p "scrollable content" at bounding box center [1414, 718] width 286 height 16
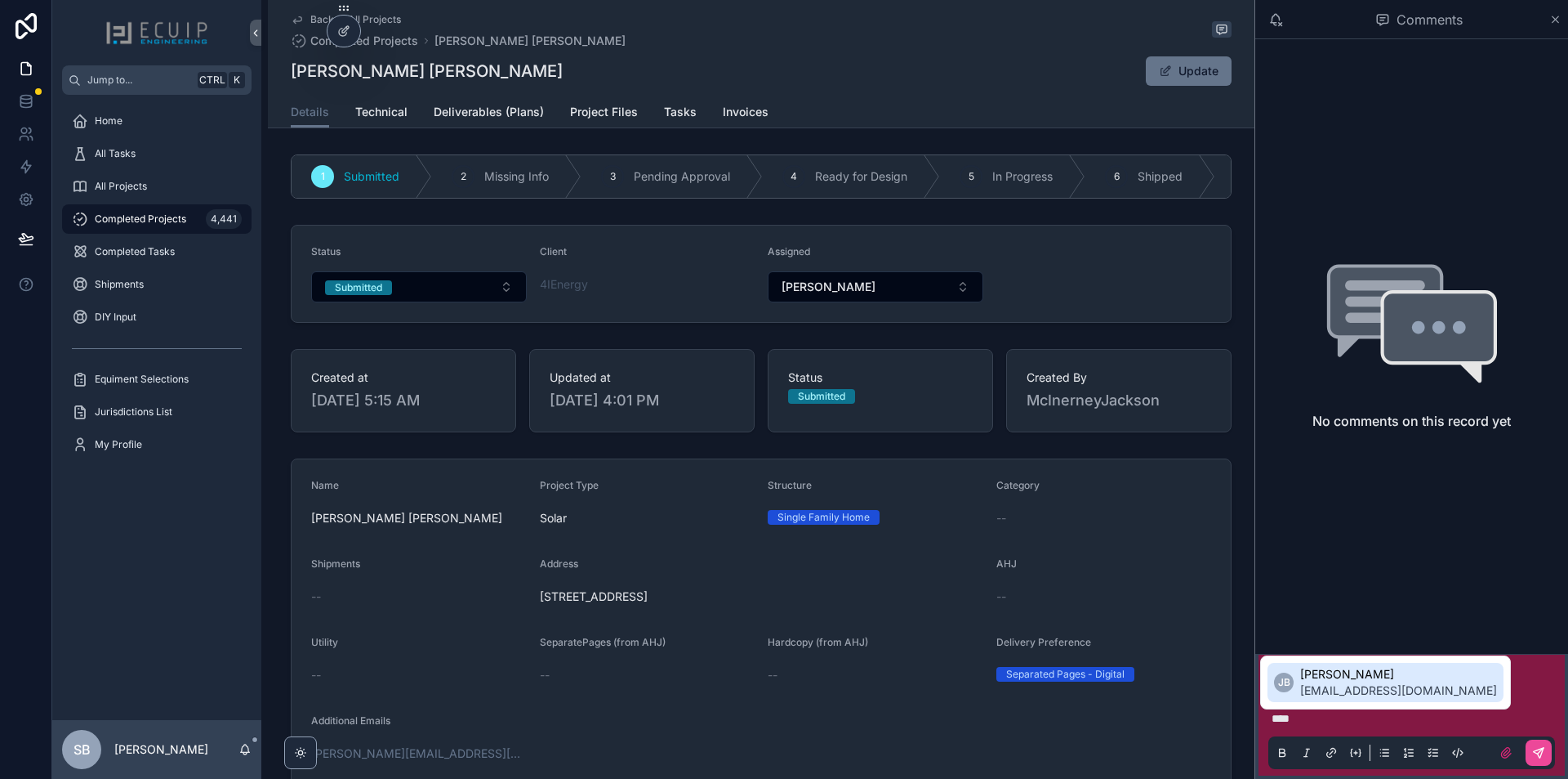
click at [1361, 682] on span "[PERSON_NAME]" at bounding box center [1399, 674] width 196 height 16
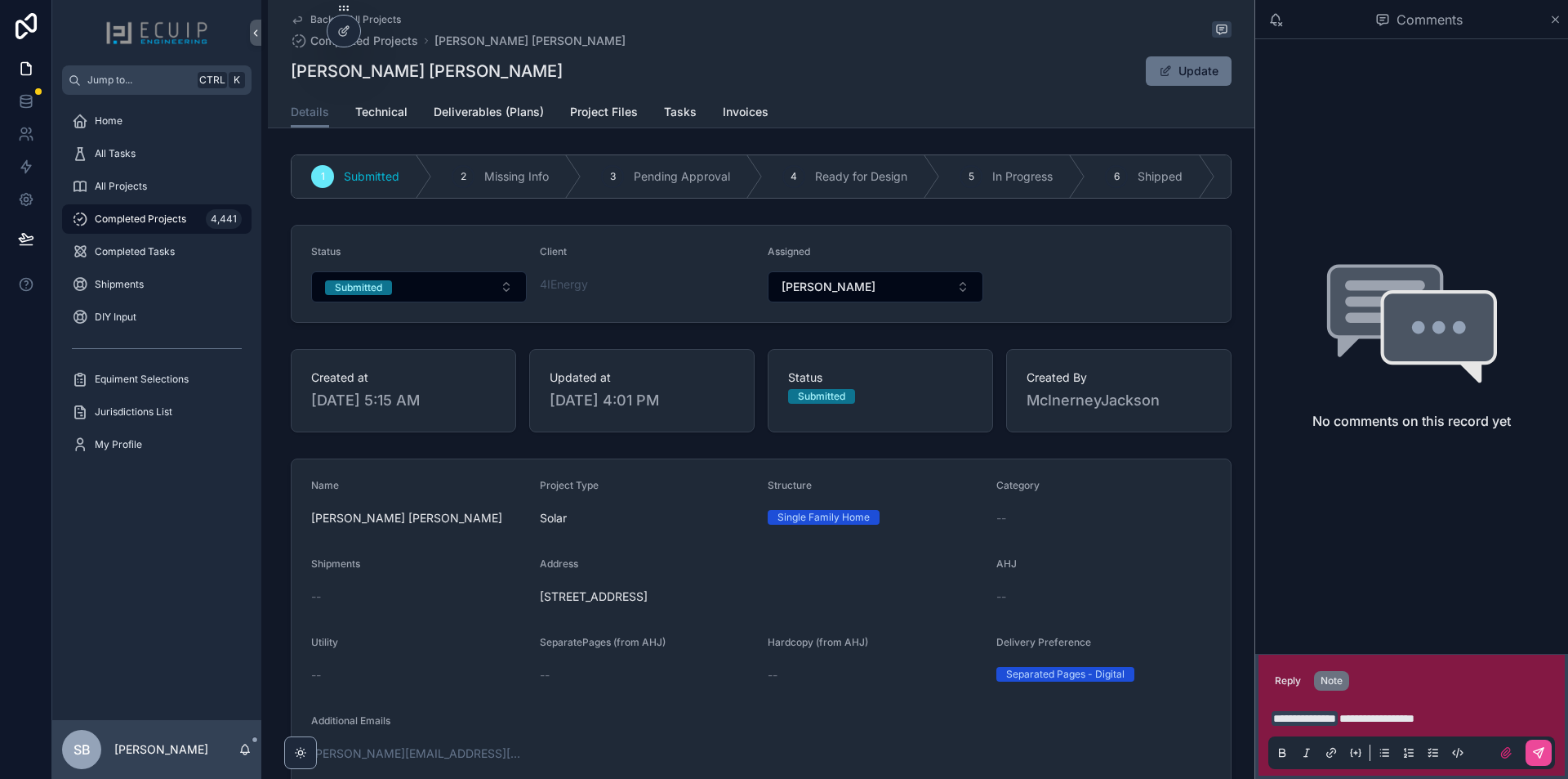
scroll to position [409, 0]
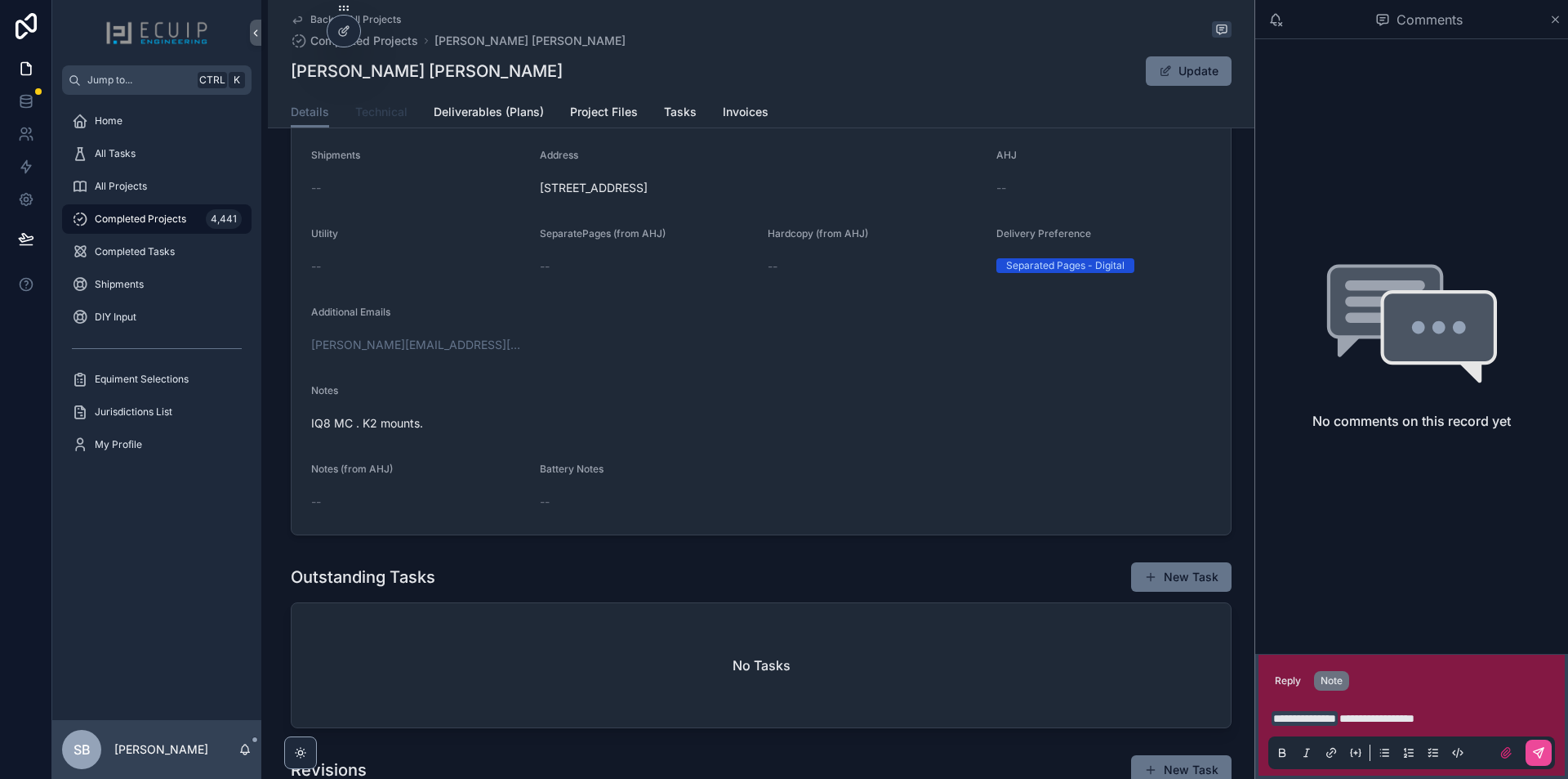
click at [397, 116] on span "Technical" at bounding box center [381, 112] width 52 height 16
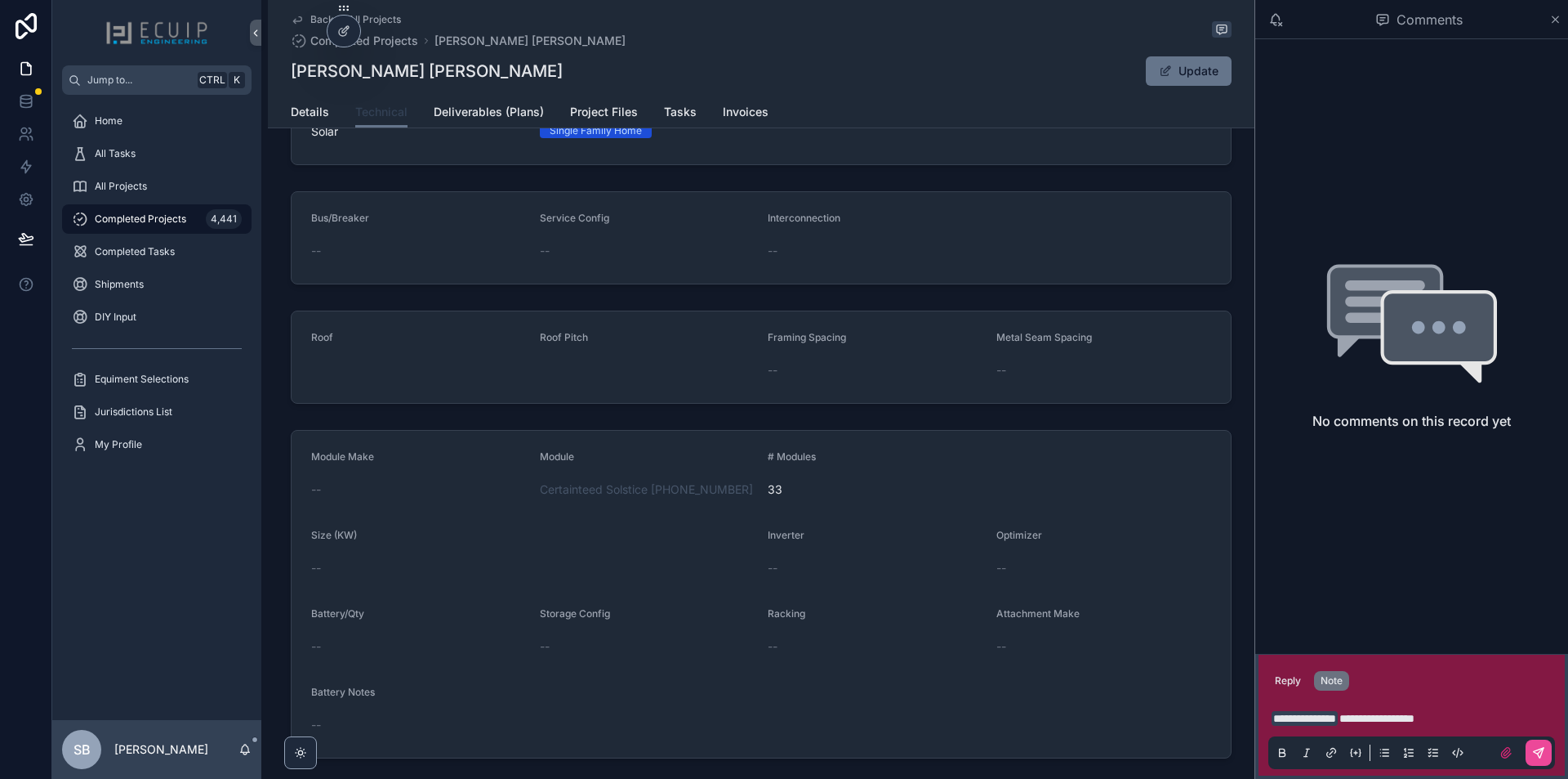
scroll to position [173, 0]
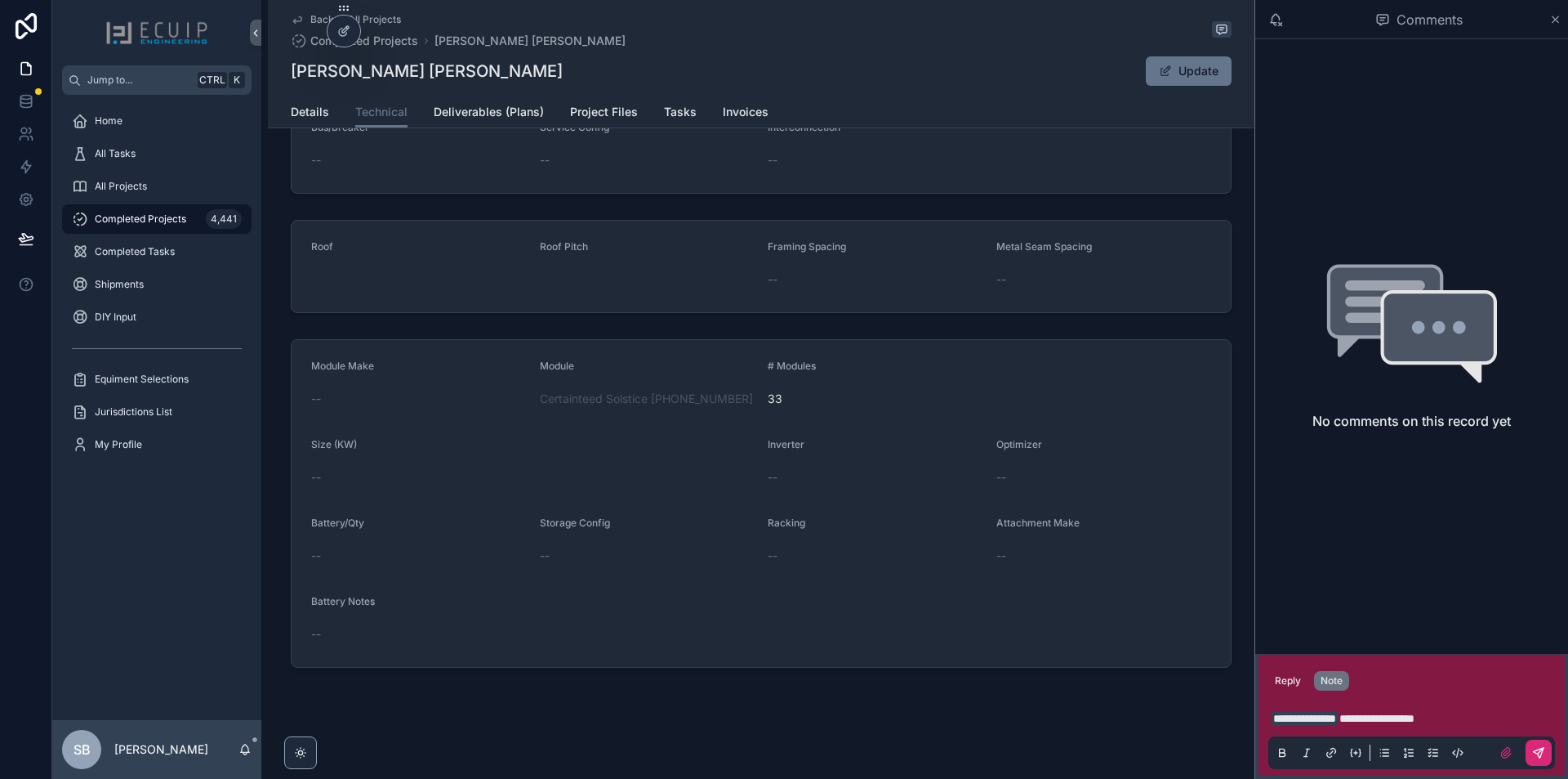
click at [1544, 756] on icon "scrollable content" at bounding box center [1539, 753] width 13 height 13
